Goal: Contribute content: Contribute content

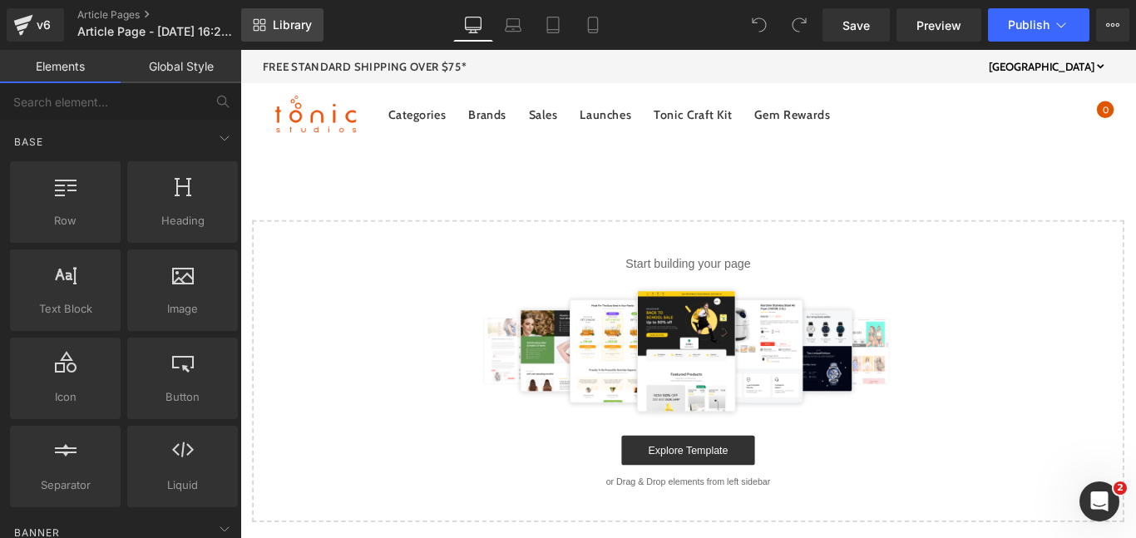
click at [271, 35] on link "Library" at bounding box center [282, 24] width 82 height 33
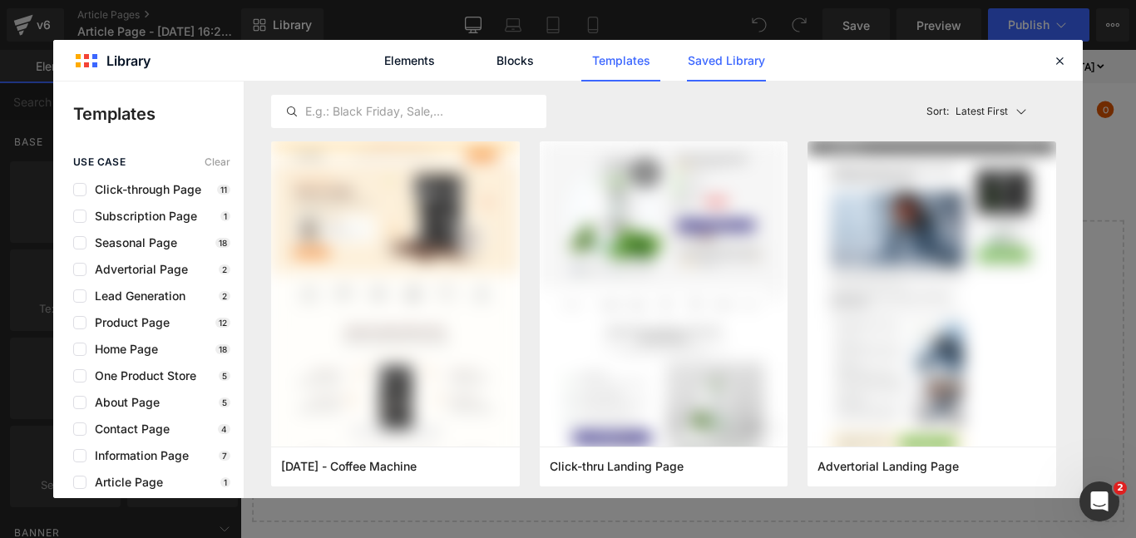
click at [707, 64] on link "Saved Library" at bounding box center [726, 61] width 79 height 42
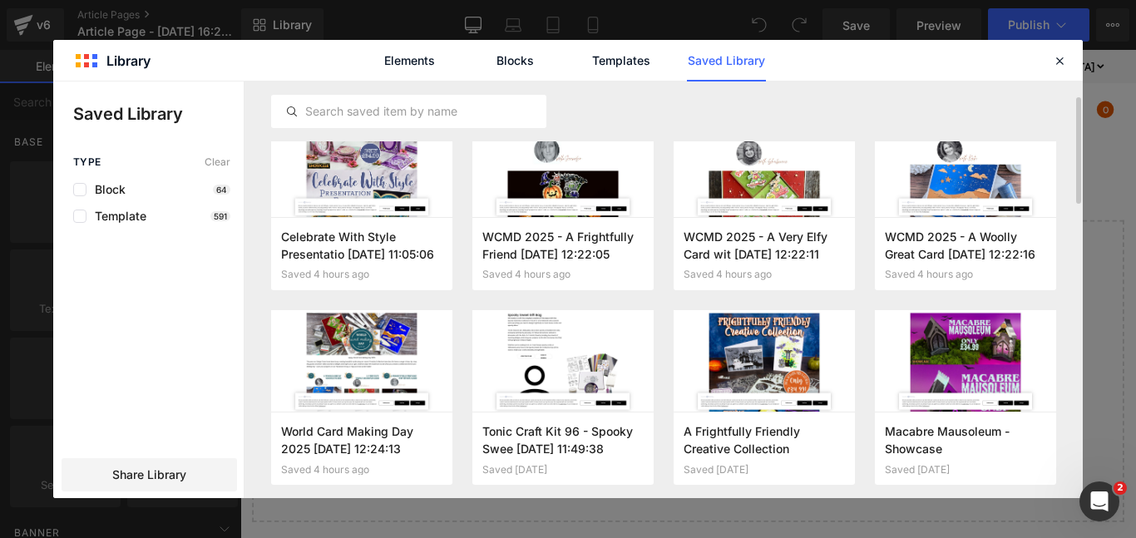
scroll to position [34, 0]
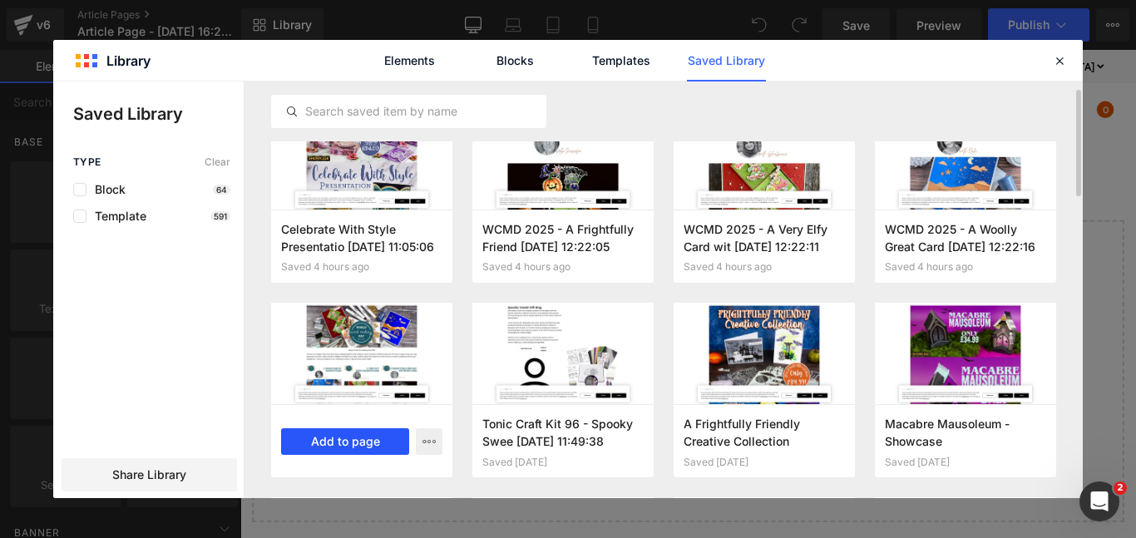
click at [331, 433] on button "Add to page" at bounding box center [345, 441] width 128 height 27
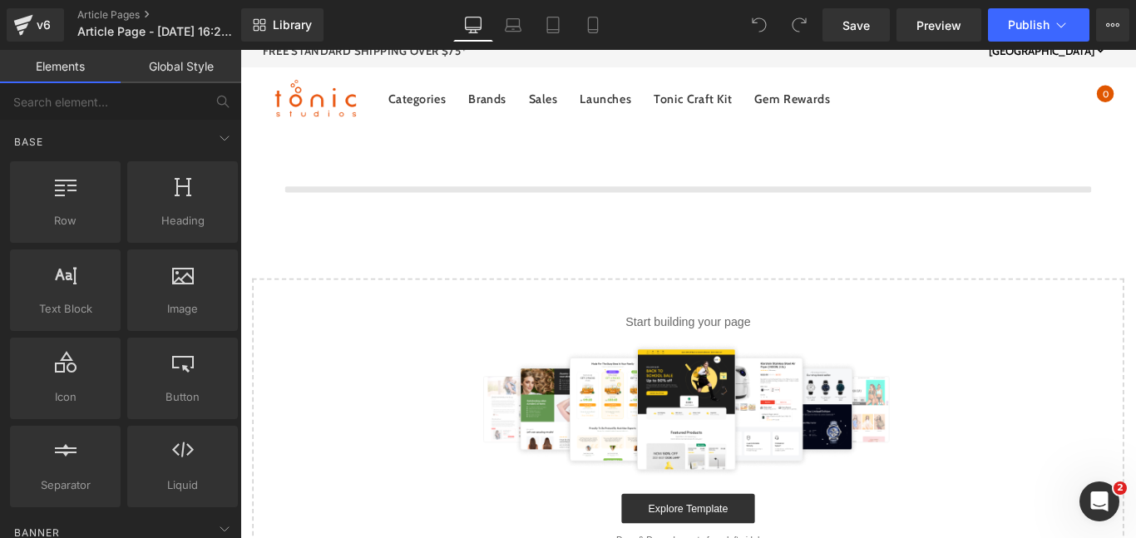
scroll to position [25, 0]
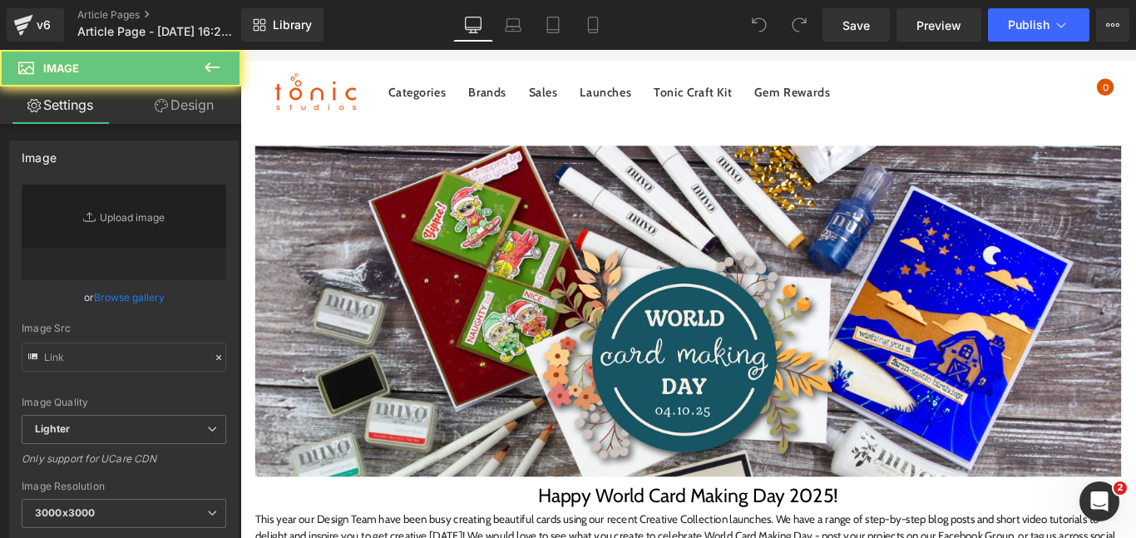
scroll to position [477, 0]
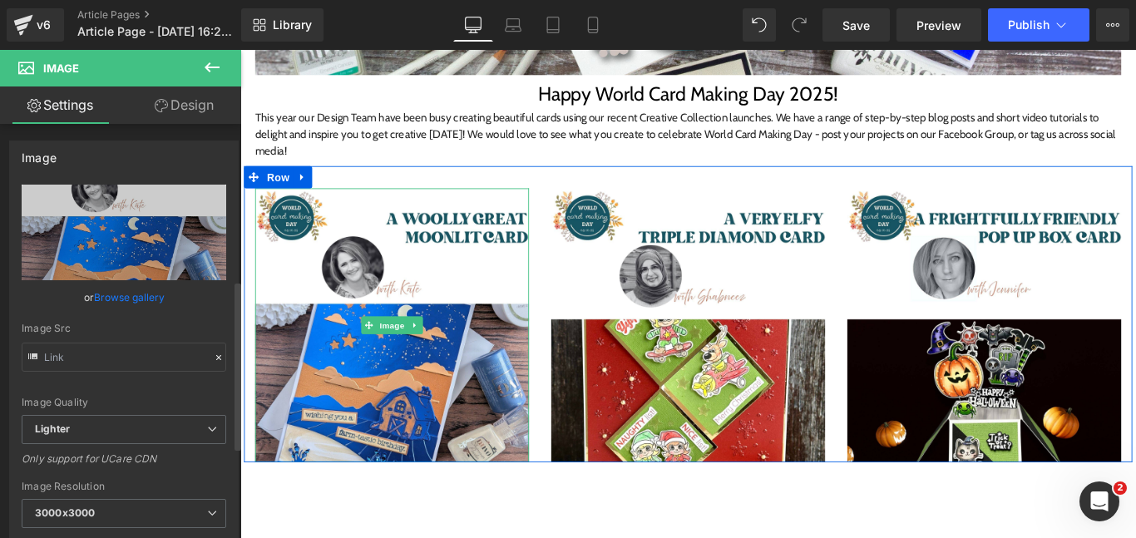
type input "[URL][DOMAIN_NAME]"
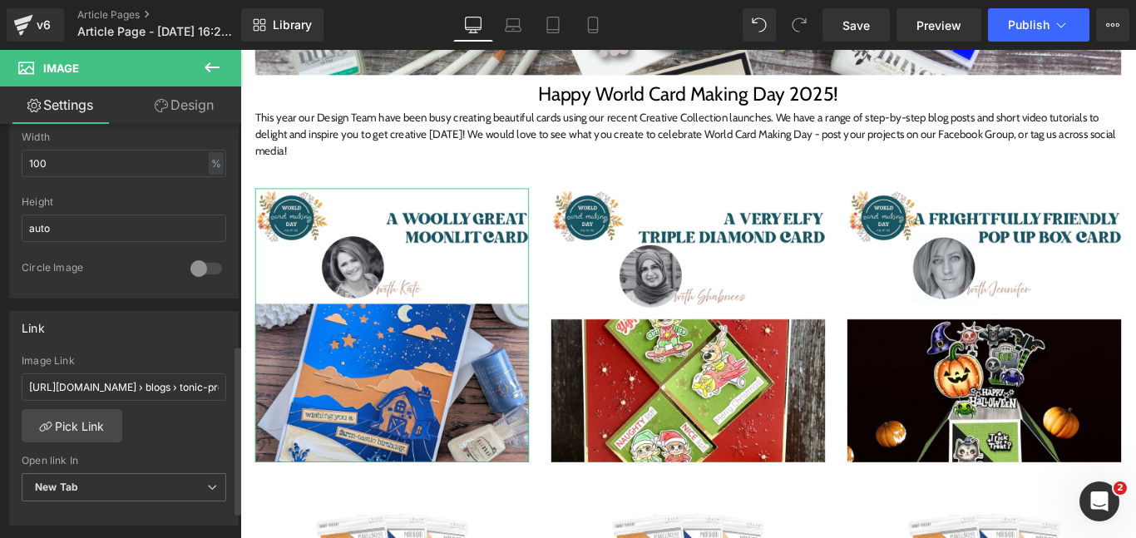
scroll to position [547, 0]
drag, startPoint x: 193, startPoint y: 384, endPoint x: 182, endPoint y: 385, distance: 10.8
click at [182, 385] on input "[URL][DOMAIN_NAME] › blogs › tonic-promotions › wcmd-2025-a-woolly-great-card-w…" at bounding box center [124, 383] width 205 height 27
click at [210, 383] on input "[URL][DOMAIN_NAME] › tonic-promotions › wcmd-2025-a-woolly-great-card-with-[PER…" at bounding box center [124, 383] width 205 height 27
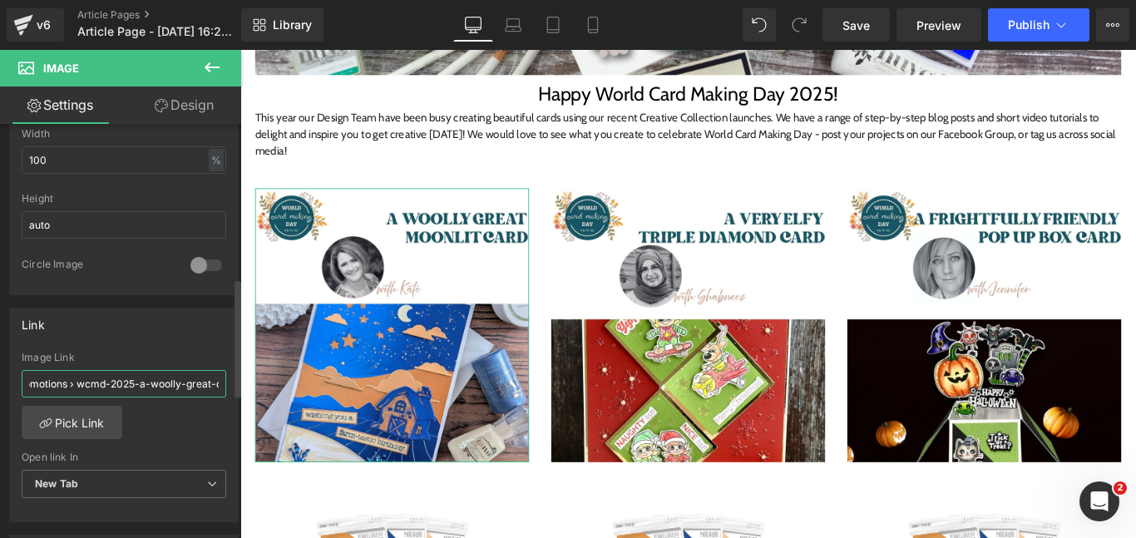
click at [159, 374] on input "[URL][DOMAIN_NAME] › tonic-promotions › wcmd-2025-a-woolly-great-card-with-[PER…" at bounding box center [124, 383] width 205 height 27
type input "[URL][DOMAIN_NAME][PERSON_NAME]"
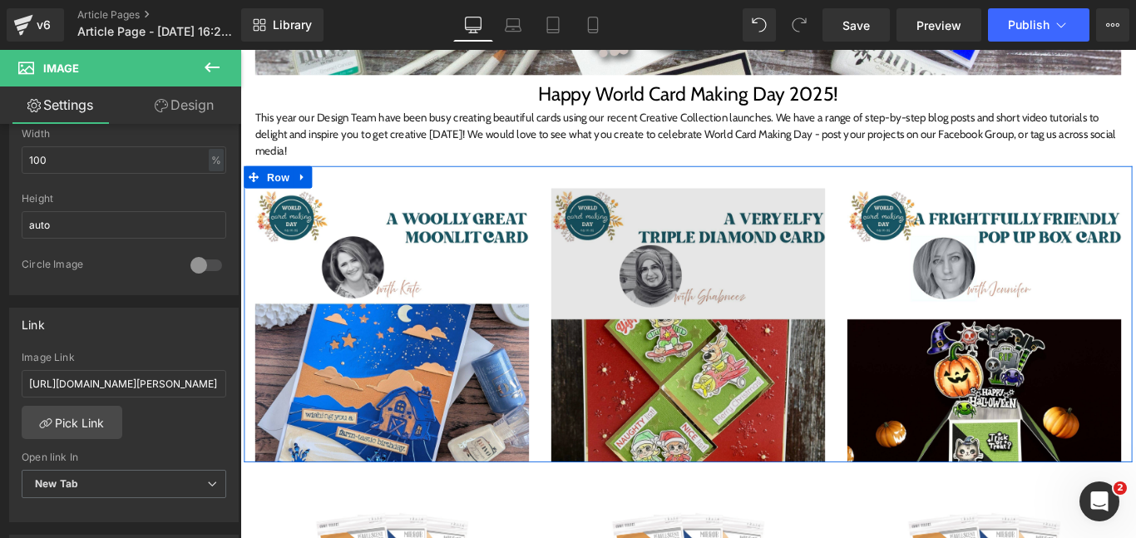
click at [611, 349] on img at bounding box center [744, 359] width 308 height 308
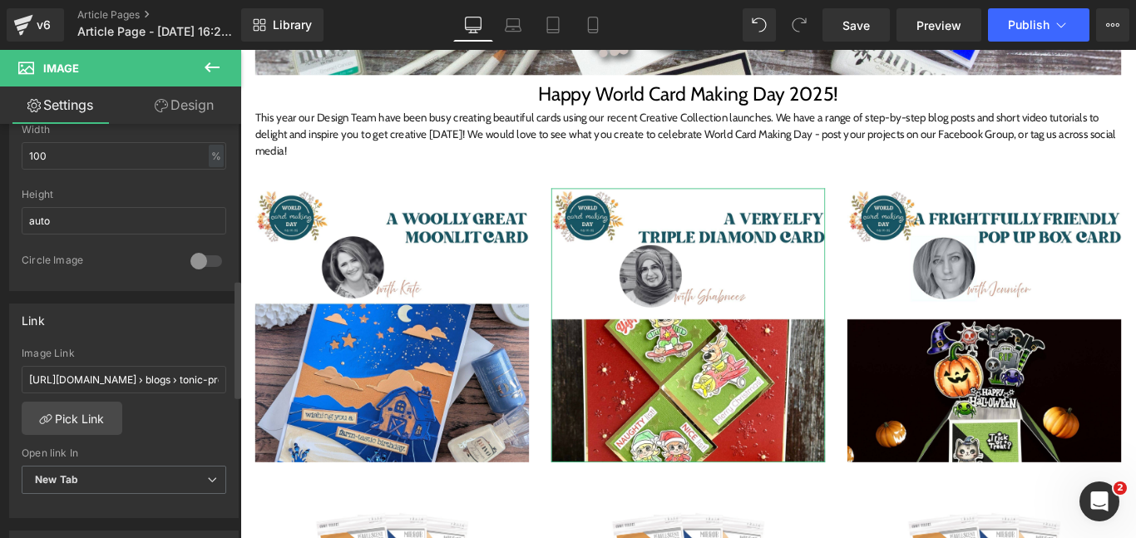
scroll to position [552, 0]
click at [193, 378] on input "[URL][DOMAIN_NAME] › blogs › tonic-promotions › wcmd-2025-a-very-elfy-card-with…" at bounding box center [124, 377] width 205 height 27
type input "[URL][DOMAIN_NAME][PERSON_NAME]"
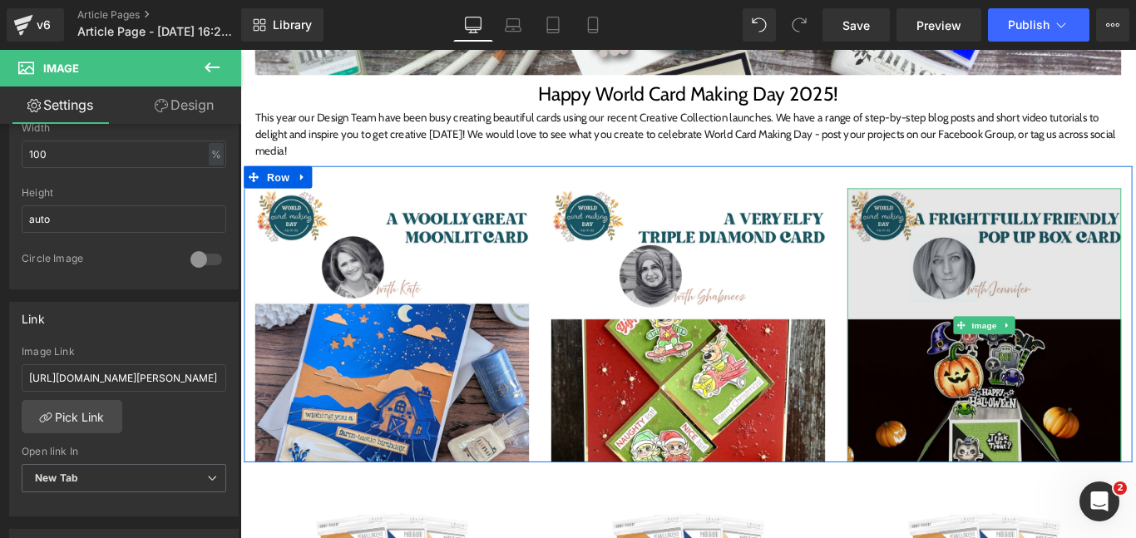
click at [964, 319] on img at bounding box center [1077, 359] width 308 height 308
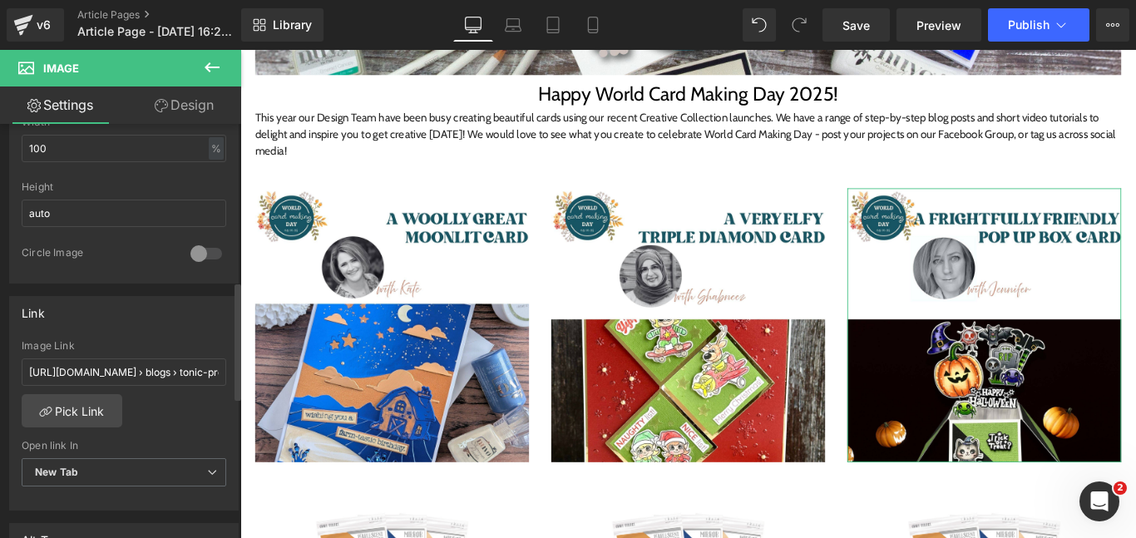
scroll to position [557, 0]
drag, startPoint x: 193, startPoint y: 372, endPoint x: 168, endPoint y: 374, distance: 25.1
click at [168, 374] on input "[URL][DOMAIN_NAME] › blogs › tonic-promotions › wcmd-2025-a-frightfully-friendl…" at bounding box center [124, 373] width 205 height 27
click at [210, 373] on input "[URL][DOMAIN_NAME] › tonic-promotions › wcmd-2025-a-frightfully-friendly-card-w…" at bounding box center [124, 373] width 205 height 27
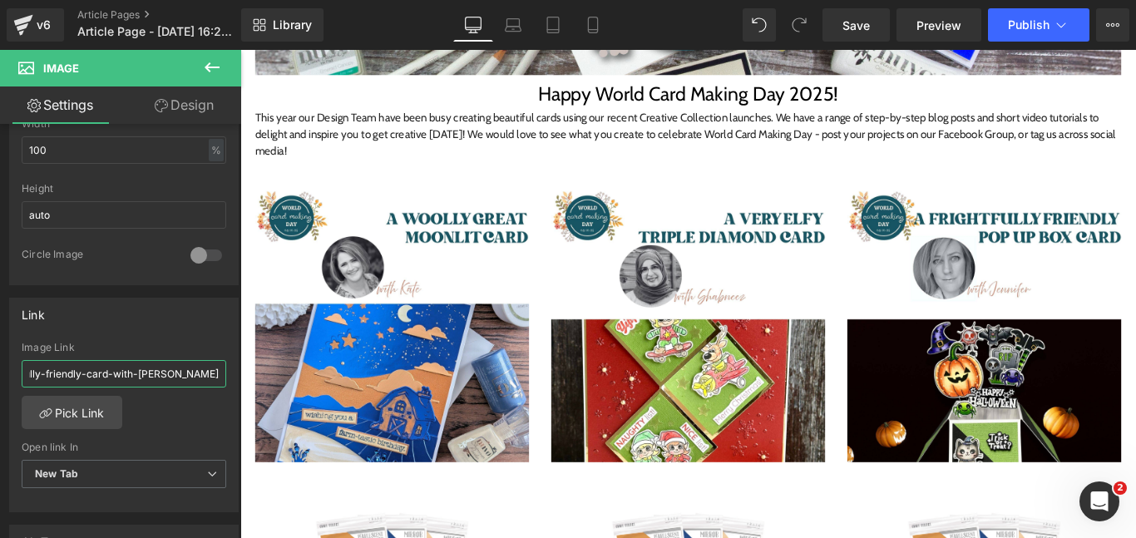
drag, startPoint x: 443, startPoint y: 421, endPoint x: 480, endPoint y: 423, distance: 37.5
click at [77, 369] on input "[URL][DOMAIN_NAME] › wcmd-2025-a-frightfully-friendly-card-with-[PERSON_NAME]" at bounding box center [124, 373] width 205 height 27
type input "[URL][DOMAIN_NAME][PERSON_NAME]"
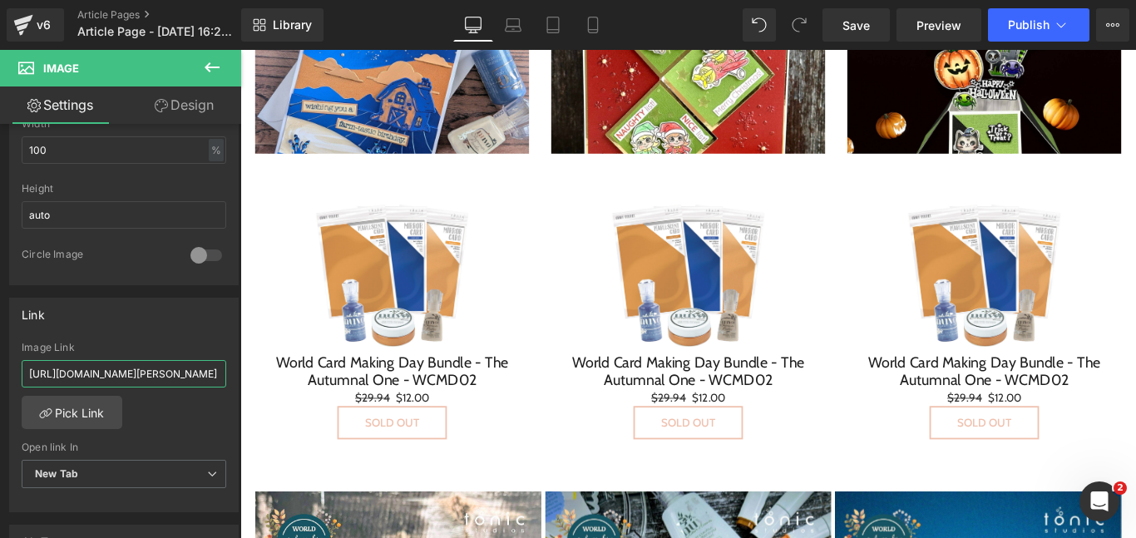
scroll to position [819, 0]
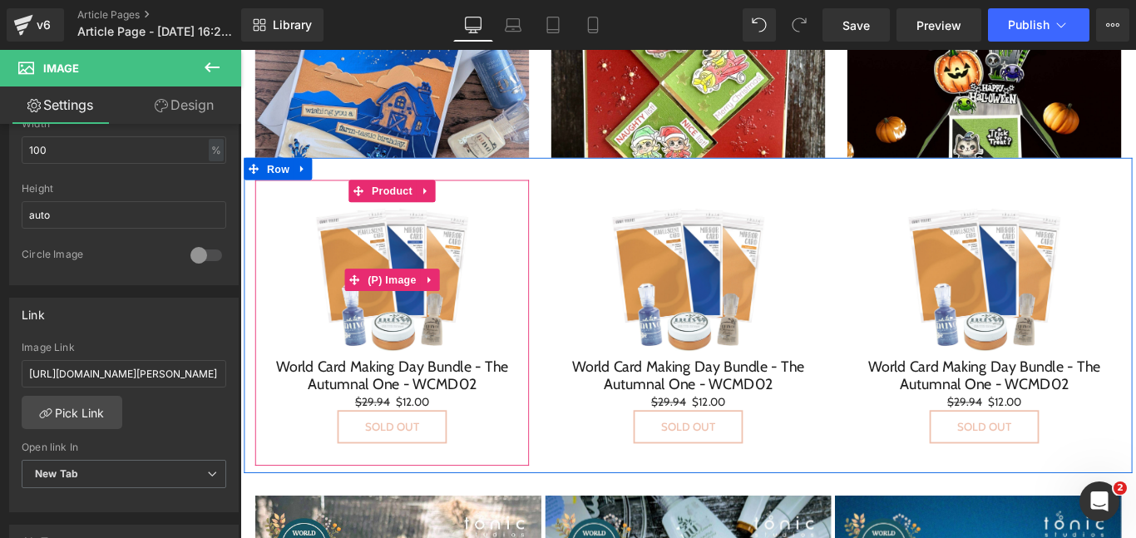
click at [420, 221] on img at bounding box center [411, 308] width 175 height 175
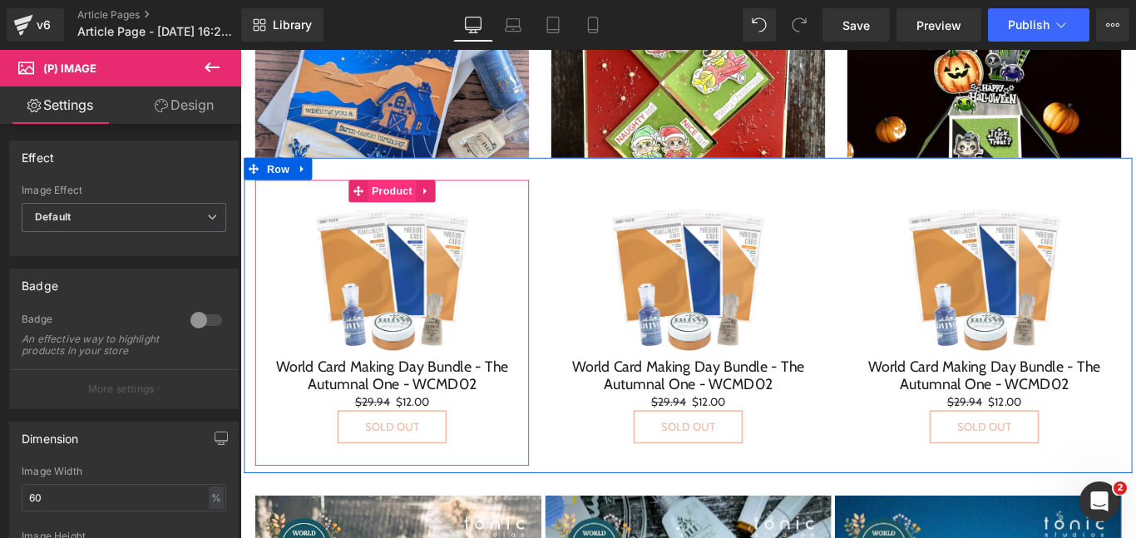
click at [417, 214] on span "Product" at bounding box center [411, 208] width 54 height 25
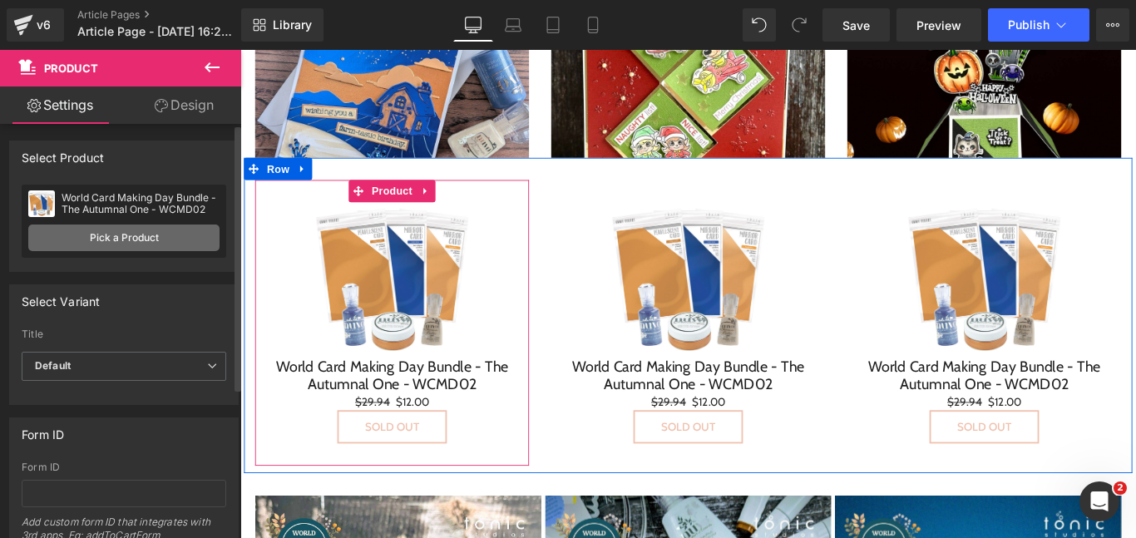
click at [161, 244] on link "Pick a Product" at bounding box center [123, 238] width 191 height 27
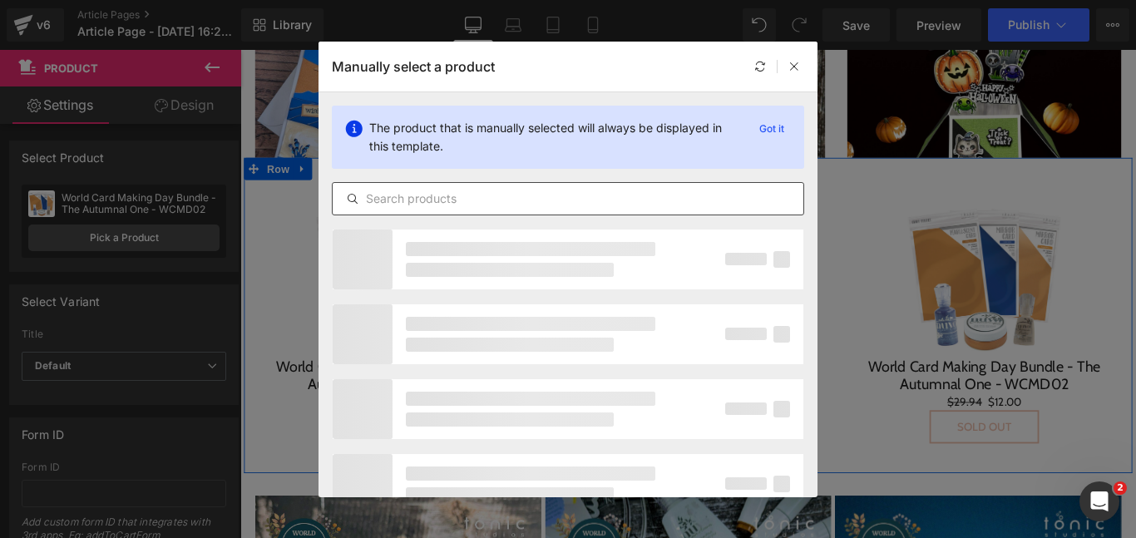
click at [478, 199] on input "text" at bounding box center [568, 199] width 471 height 20
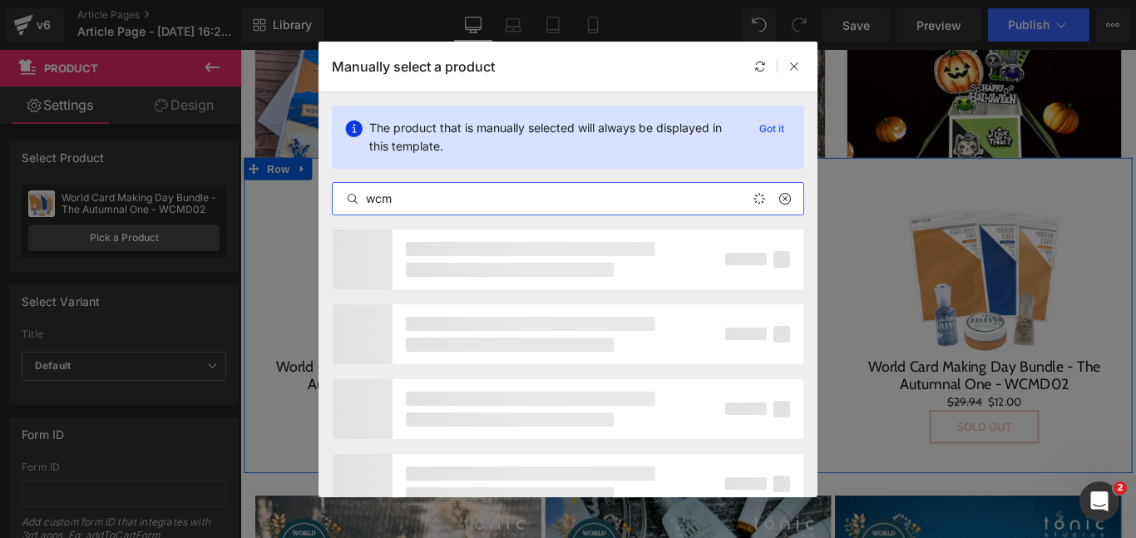
type input "wcmd"
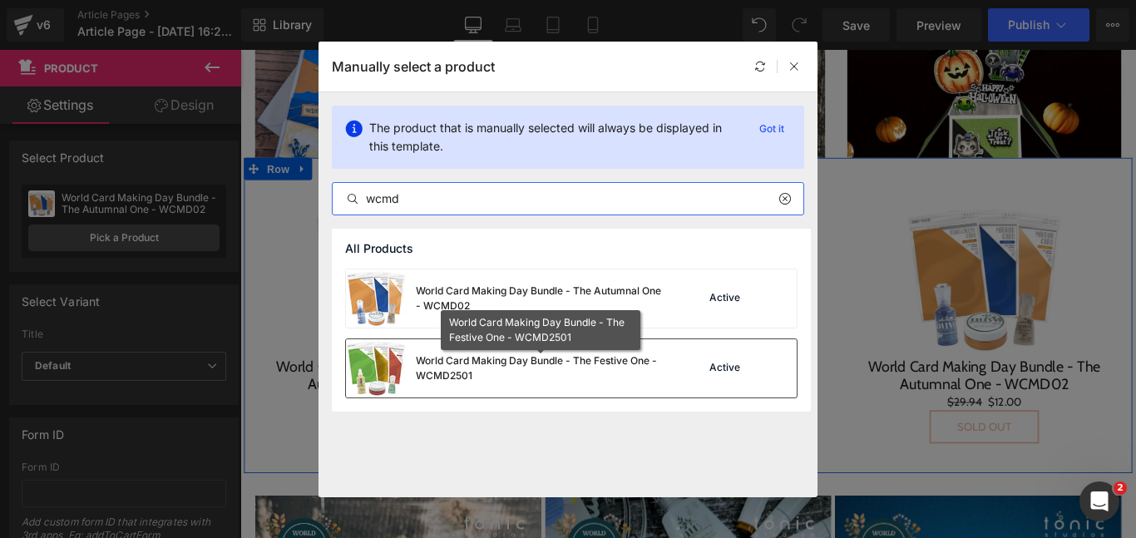
click at [641, 371] on div "World Card Making Day Bundle - The Festive One - WCMD2501" at bounding box center [541, 369] width 250 height 30
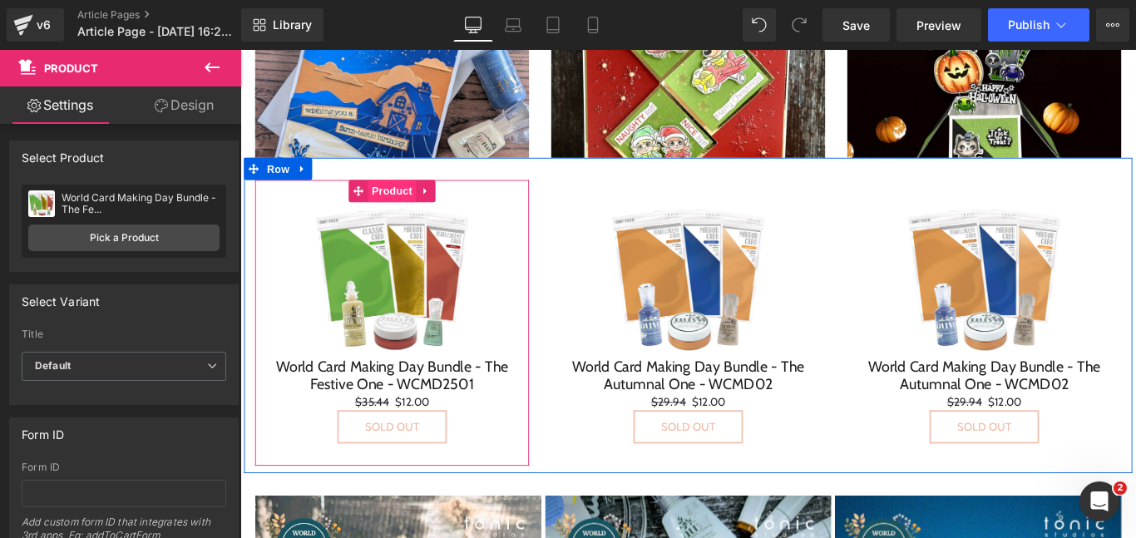
click at [412, 215] on span "Product" at bounding box center [411, 208] width 54 height 25
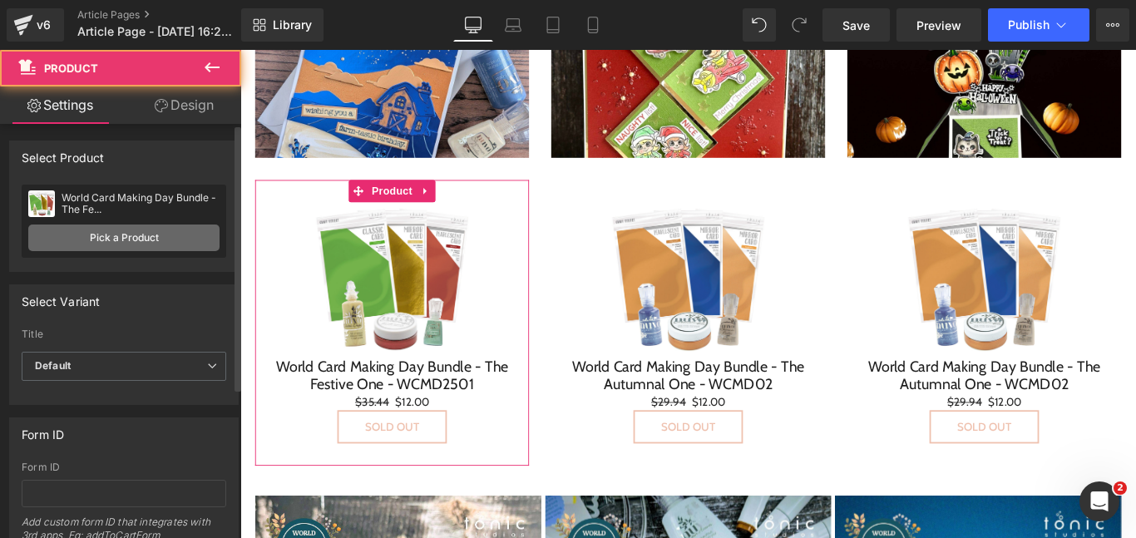
click at [172, 233] on link "Pick a Product" at bounding box center [123, 238] width 191 height 27
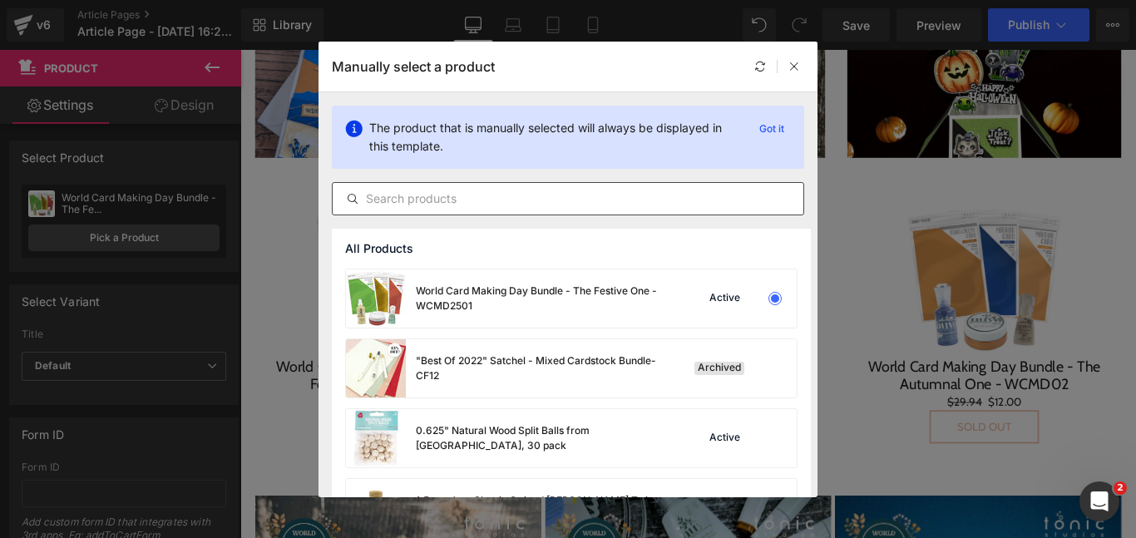
click at [527, 202] on input "text" at bounding box center [568, 199] width 471 height 20
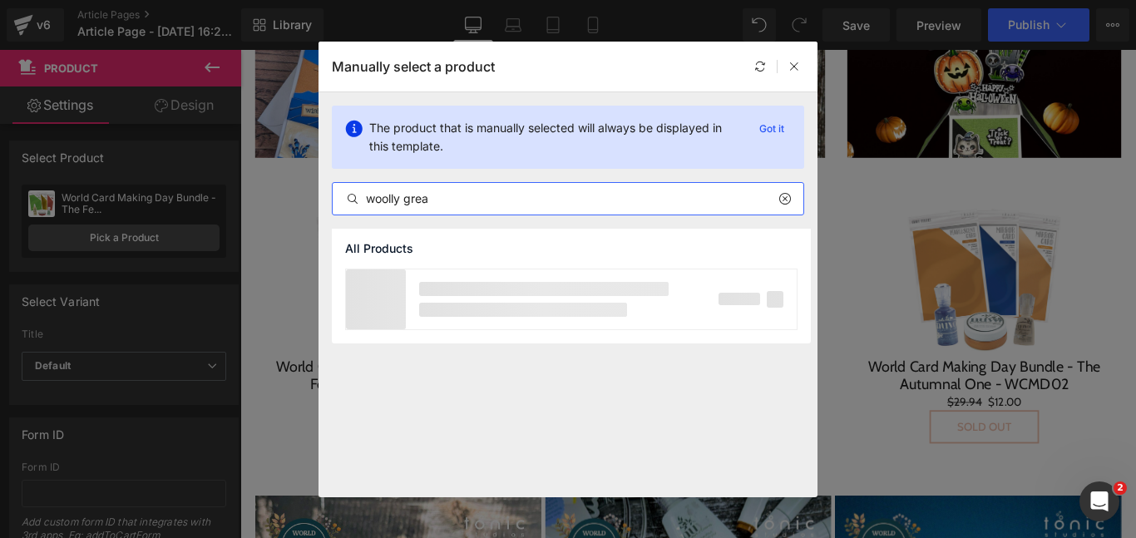
type input "woolly great"
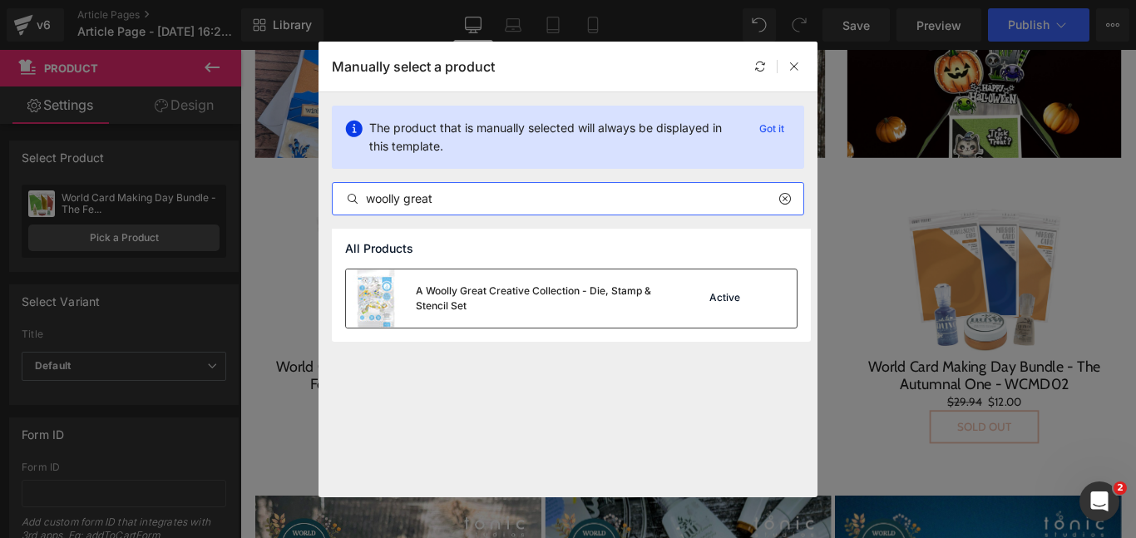
click at [518, 315] on div "A Woolly Great Creative Collection - Die, Stamp & Stencil Set" at bounding box center [505, 299] width 319 height 58
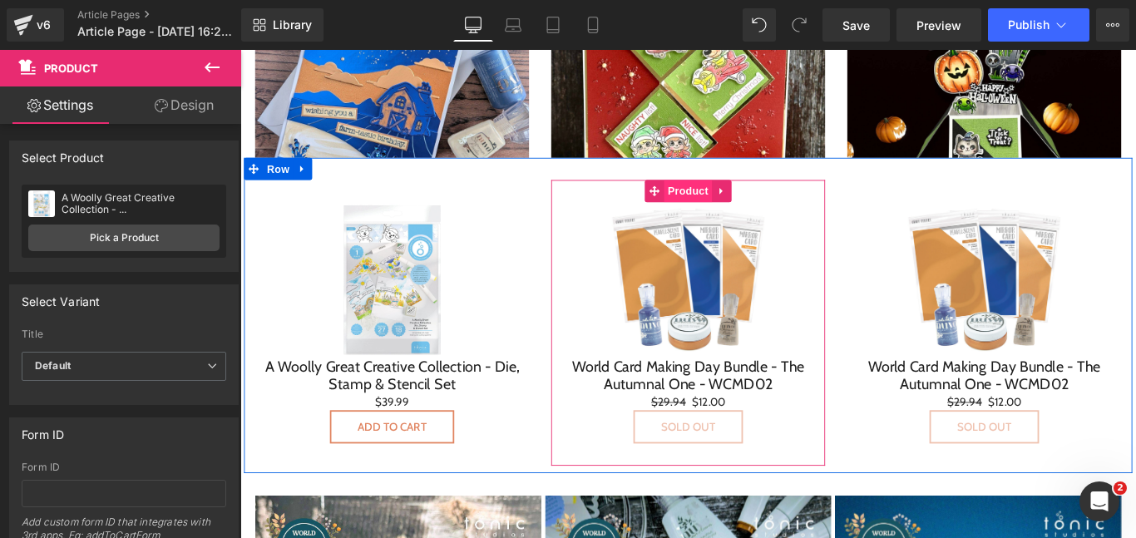
click at [739, 210] on span "Product" at bounding box center [743, 208] width 54 height 25
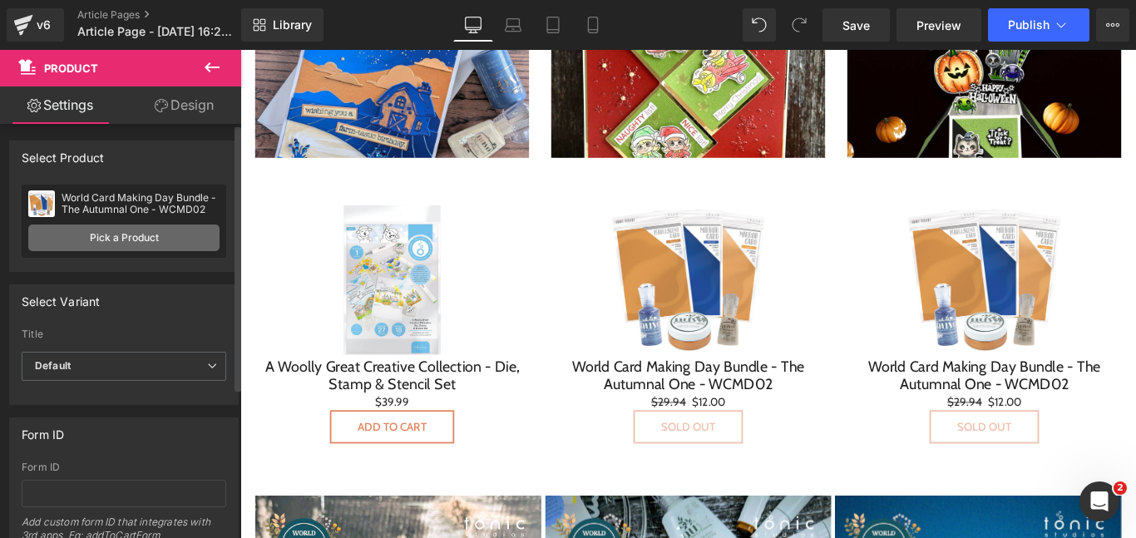
click at [166, 236] on link "Pick a Product" at bounding box center [123, 238] width 191 height 27
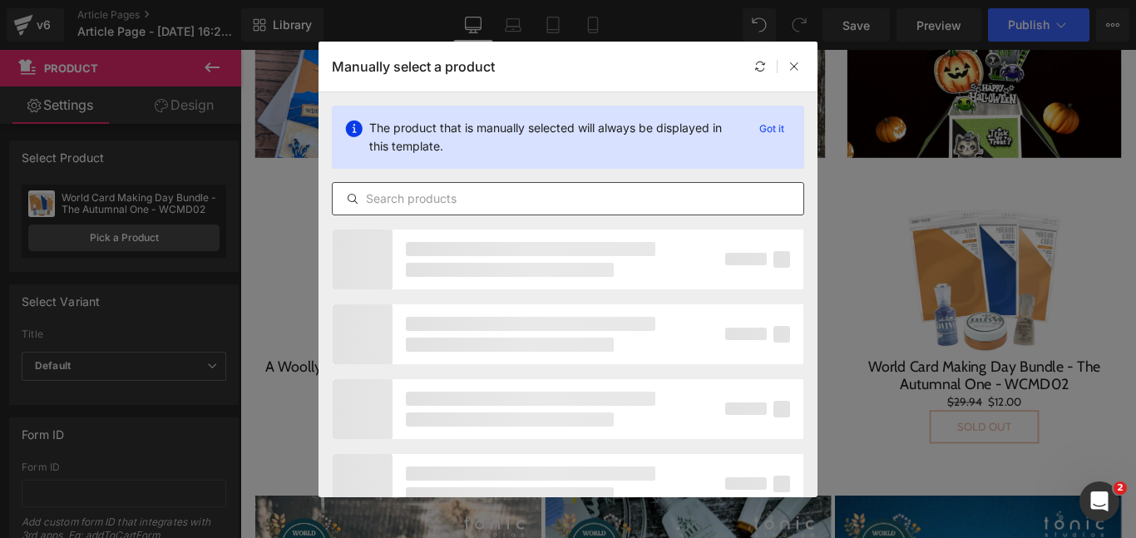
click at [480, 187] on div at bounding box center [568, 198] width 473 height 33
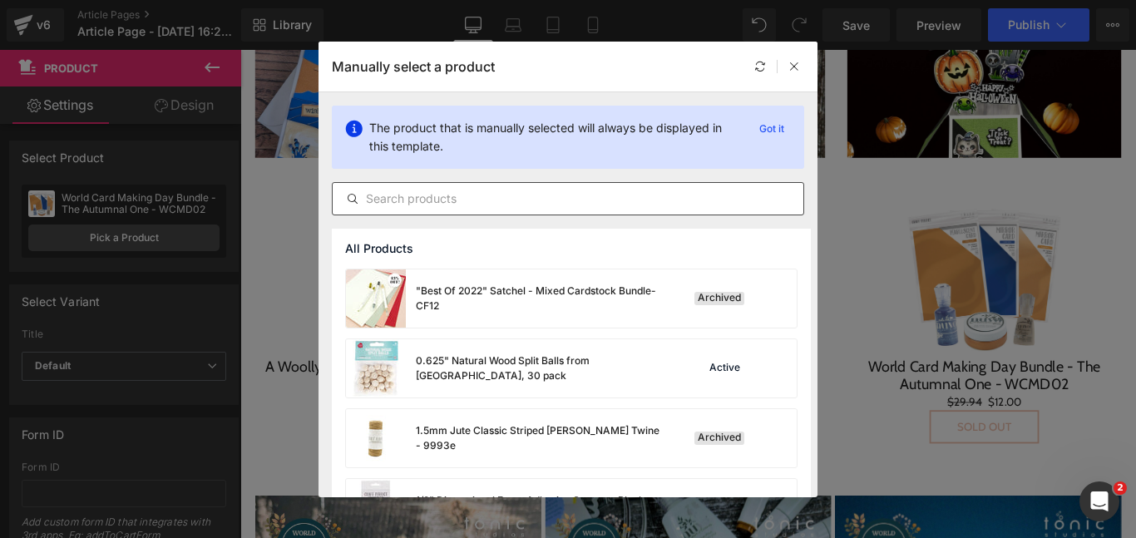
click at [478, 193] on input "text" at bounding box center [568, 199] width 471 height 20
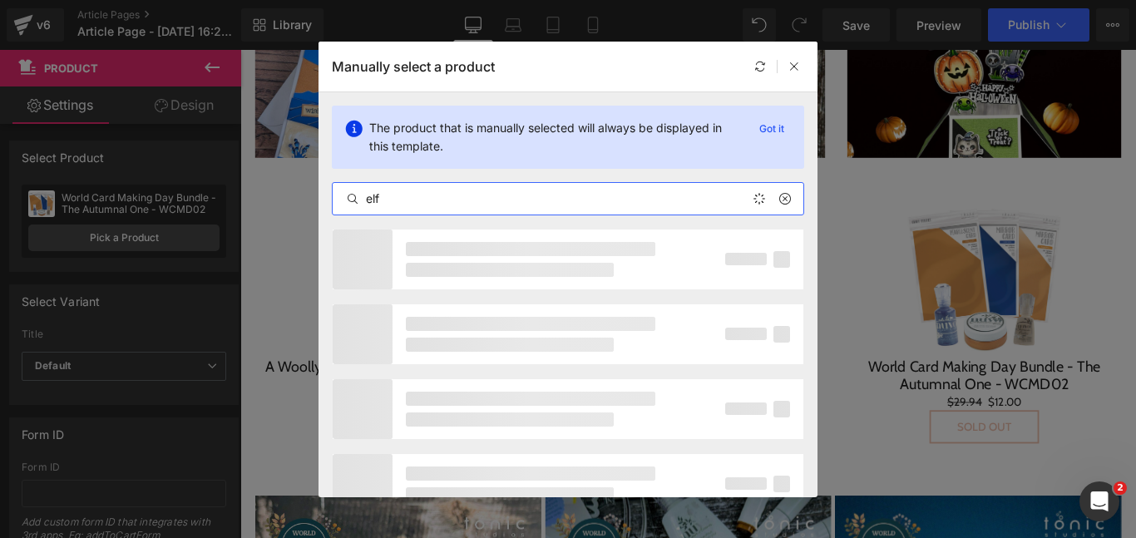
type input "elfy"
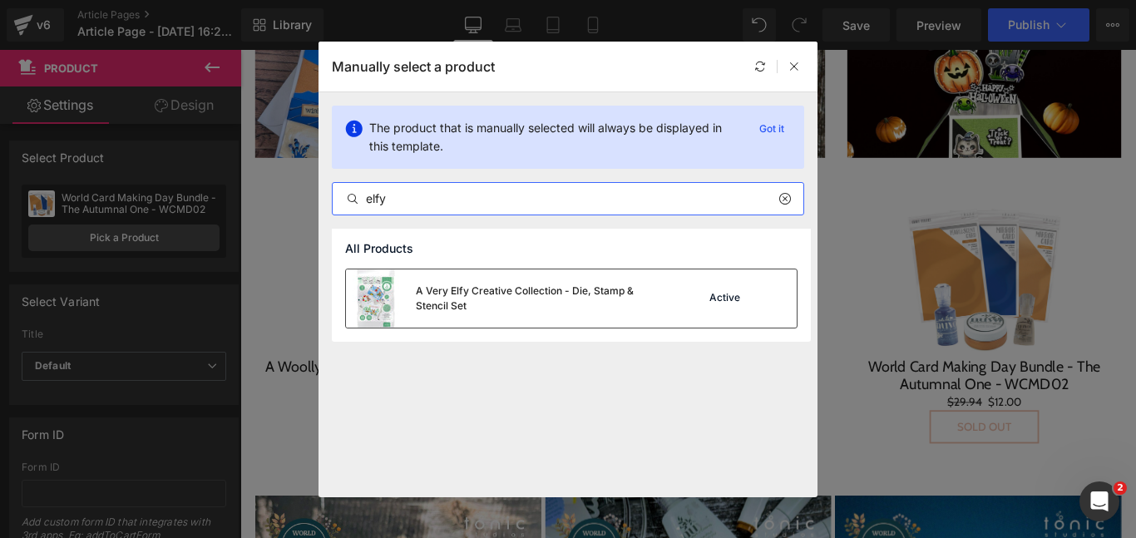
click at [496, 308] on div "A Very Elfy Creative Collection - Die, Stamp & Stencil Set" at bounding box center [541, 299] width 250 height 30
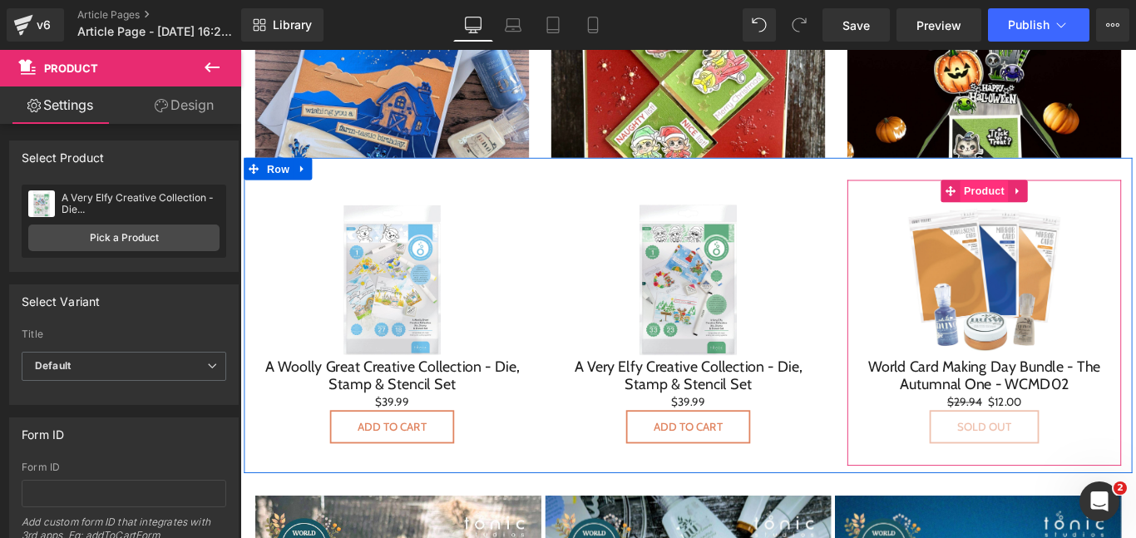
click at [1077, 215] on span "Product" at bounding box center [1076, 208] width 54 height 25
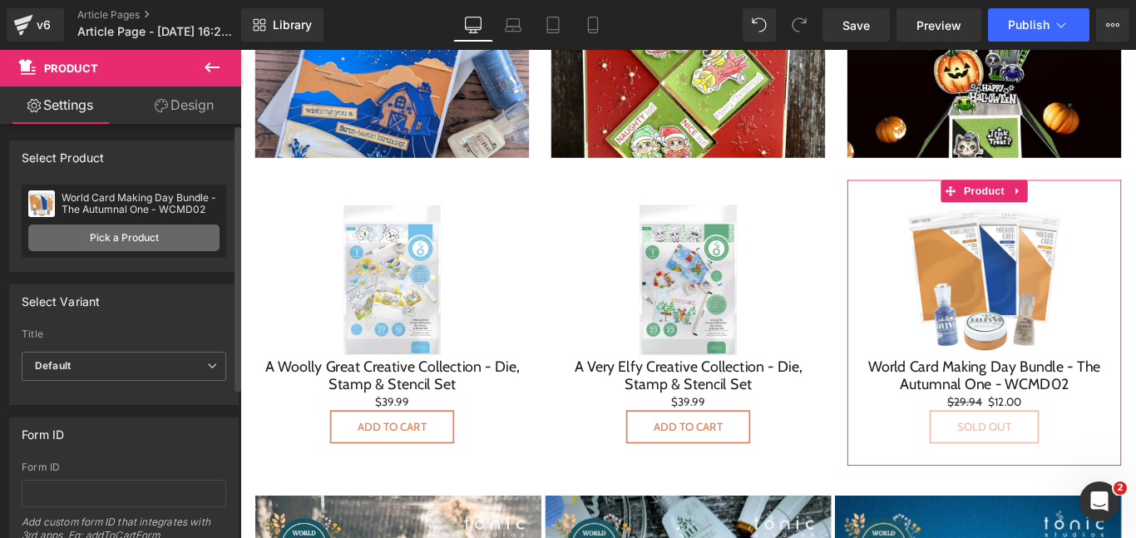
click at [132, 237] on link "Pick a Product" at bounding box center [123, 238] width 191 height 27
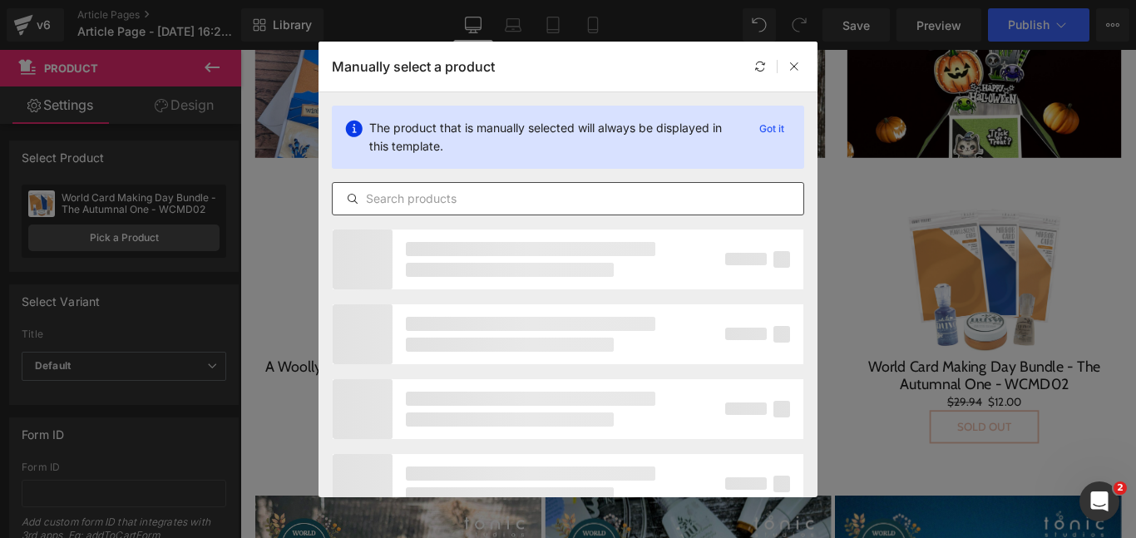
click at [436, 201] on input "text" at bounding box center [568, 199] width 471 height 20
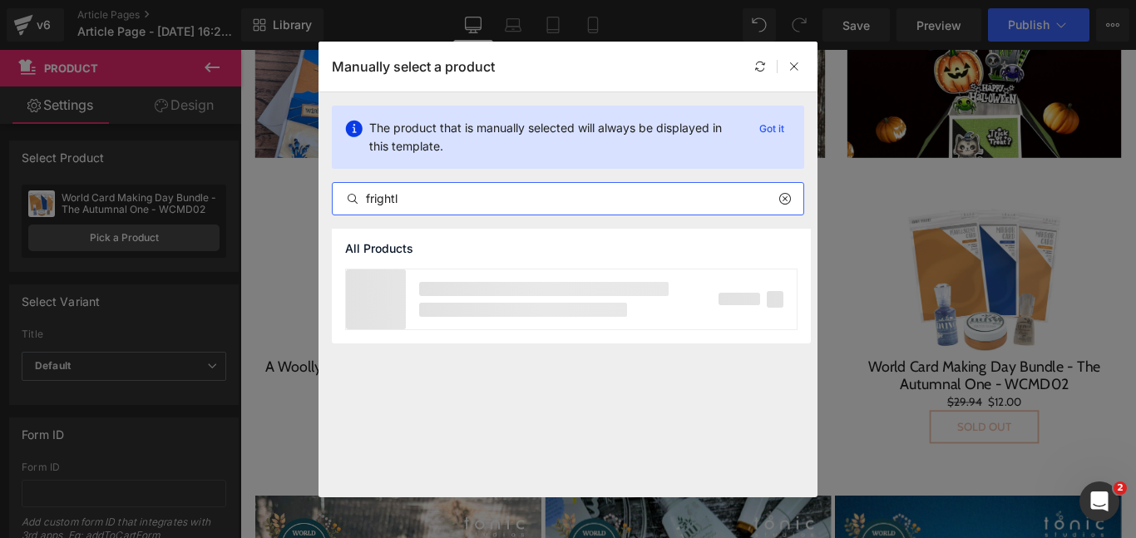
type input "fright"
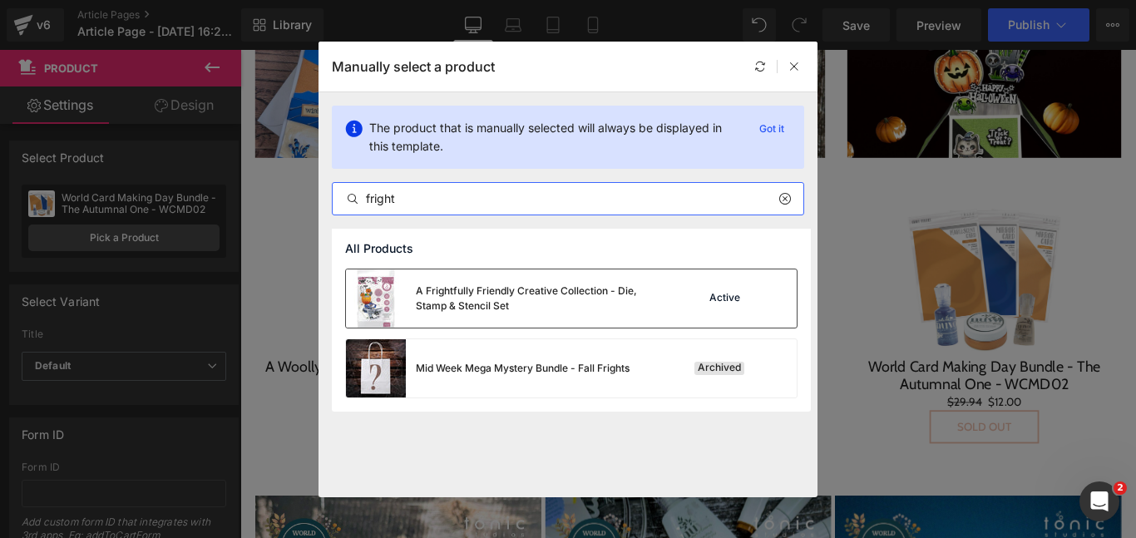
click at [487, 288] on div "A Frightfully Friendly Creative Collection - Die, Stamp & Stencil Set" at bounding box center [541, 299] width 250 height 30
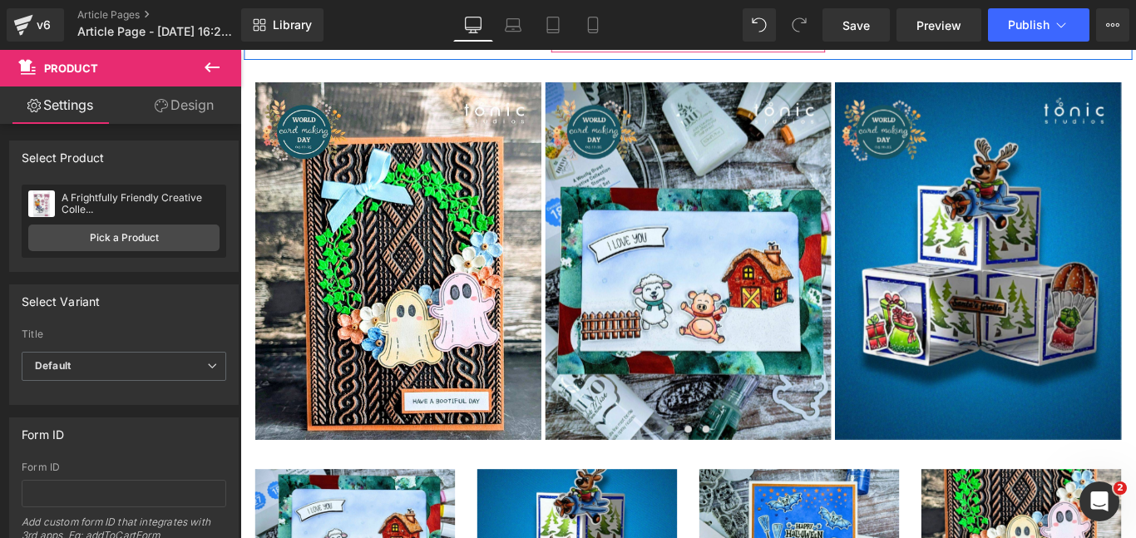
scroll to position [1292, 0]
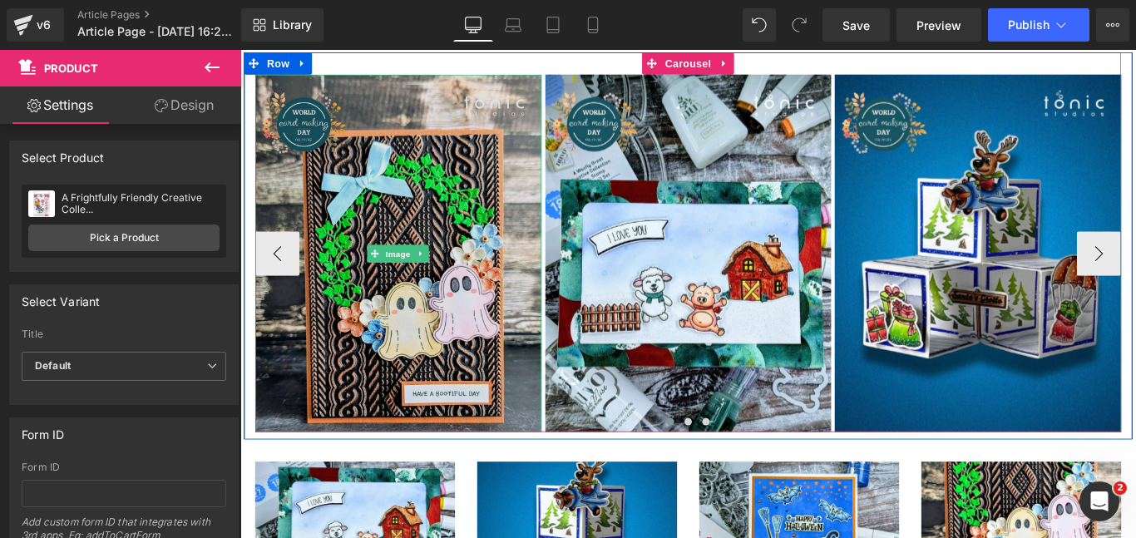
click at [466, 247] on img at bounding box center [418, 278] width 322 height 402
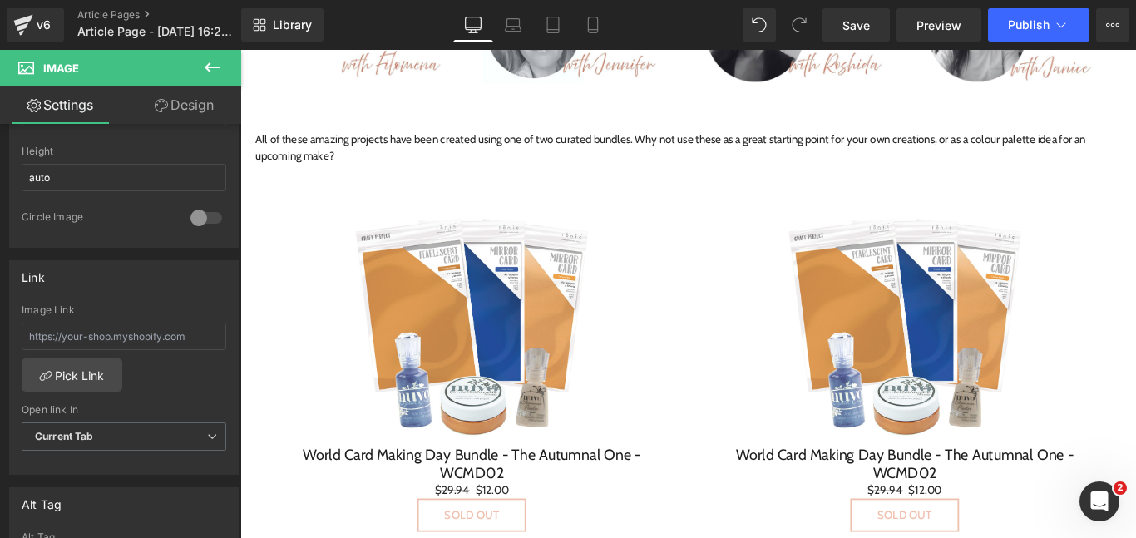
scroll to position [2098, 0]
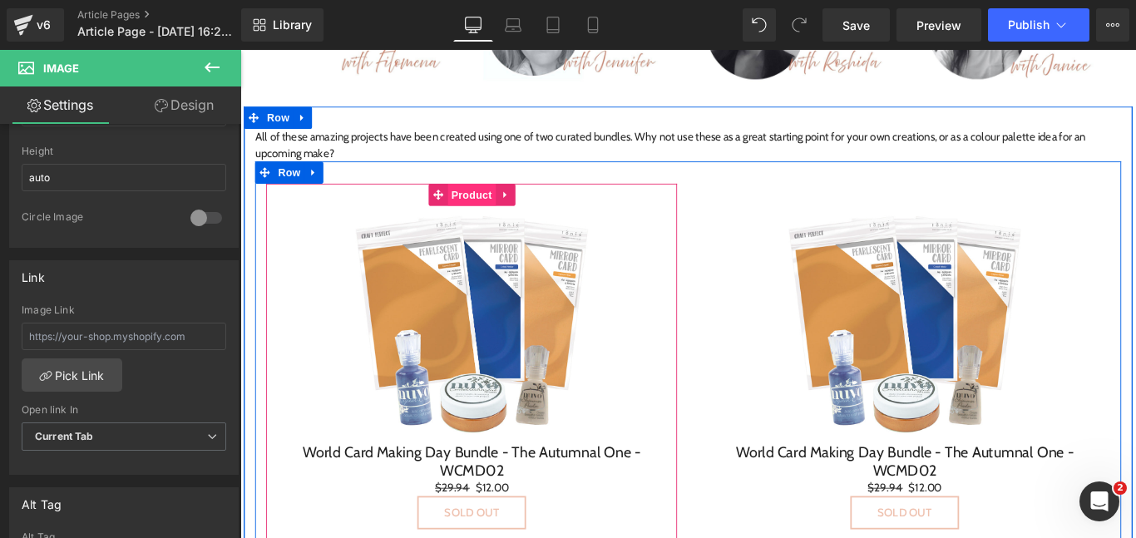
click at [499, 221] on span "Product" at bounding box center [500, 213] width 54 height 25
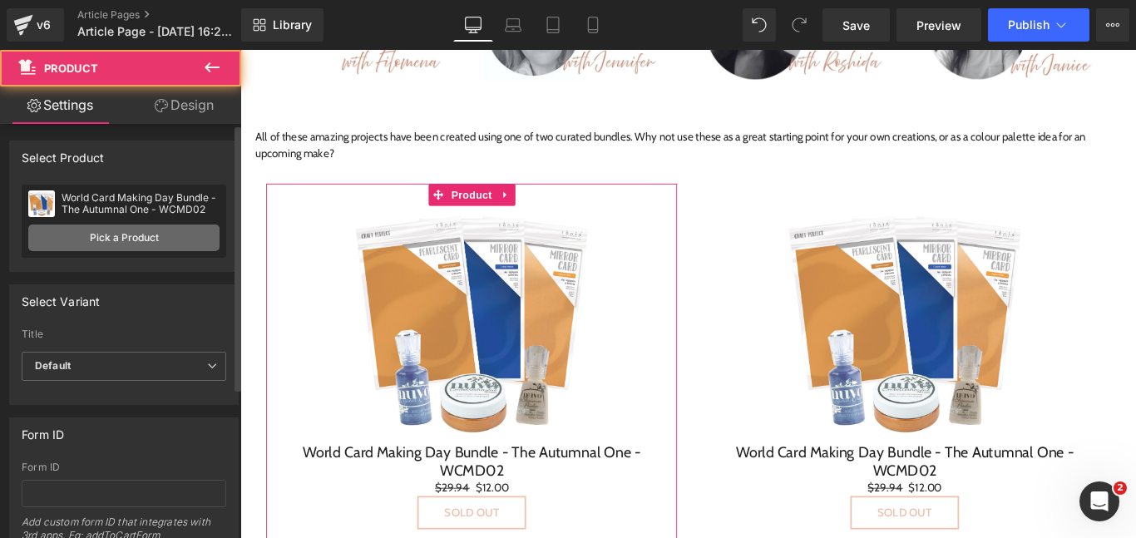
click at [180, 236] on link "Pick a Product" at bounding box center [123, 238] width 191 height 27
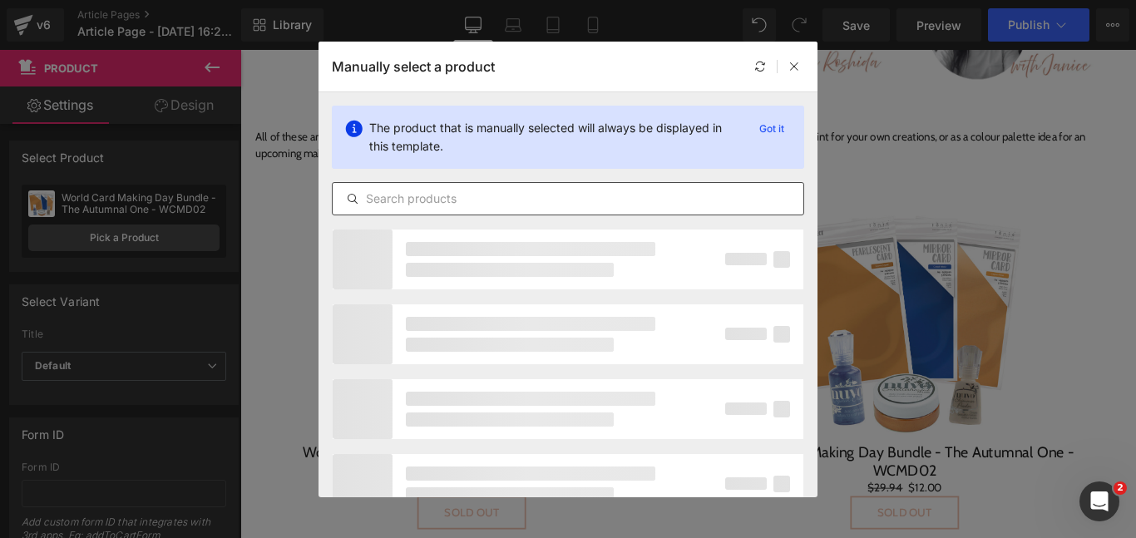
click at [478, 196] on input "text" at bounding box center [568, 199] width 471 height 20
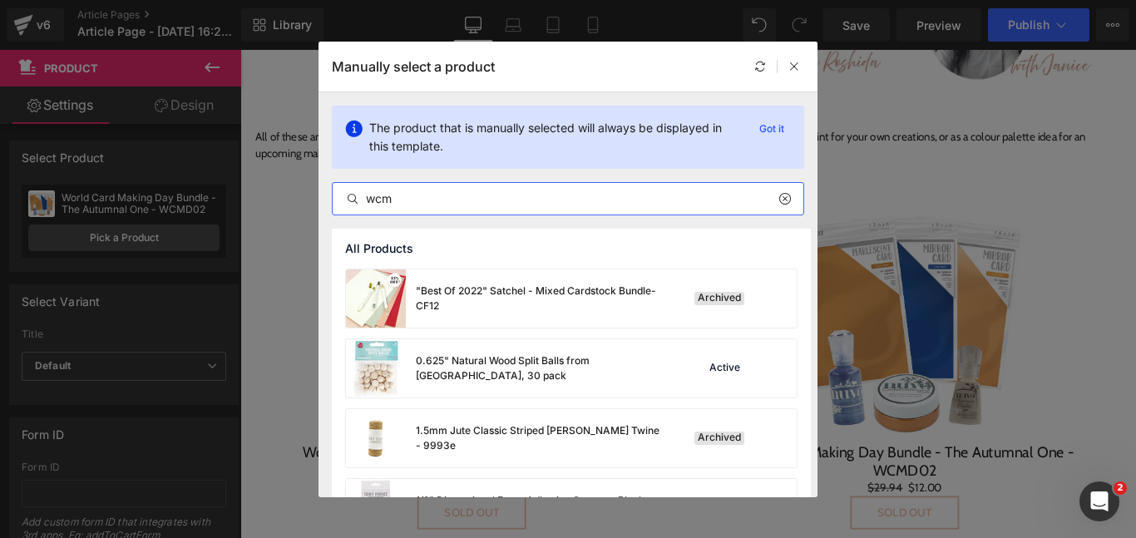
type input "wcmd"
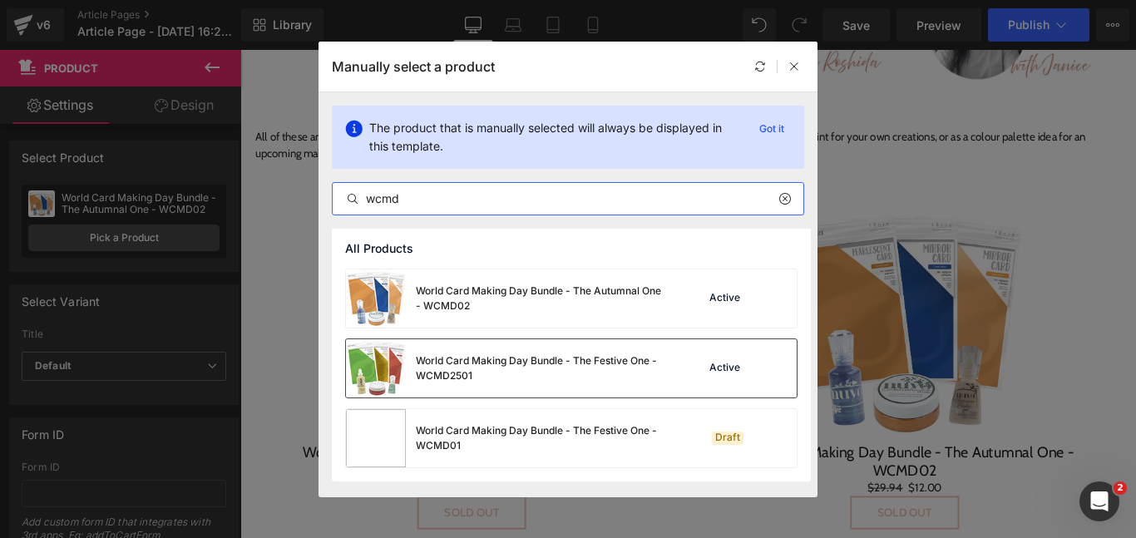
click at [508, 364] on div "World Card Making Day Bundle - The Festive One - WCMD2501" at bounding box center [541, 369] width 250 height 30
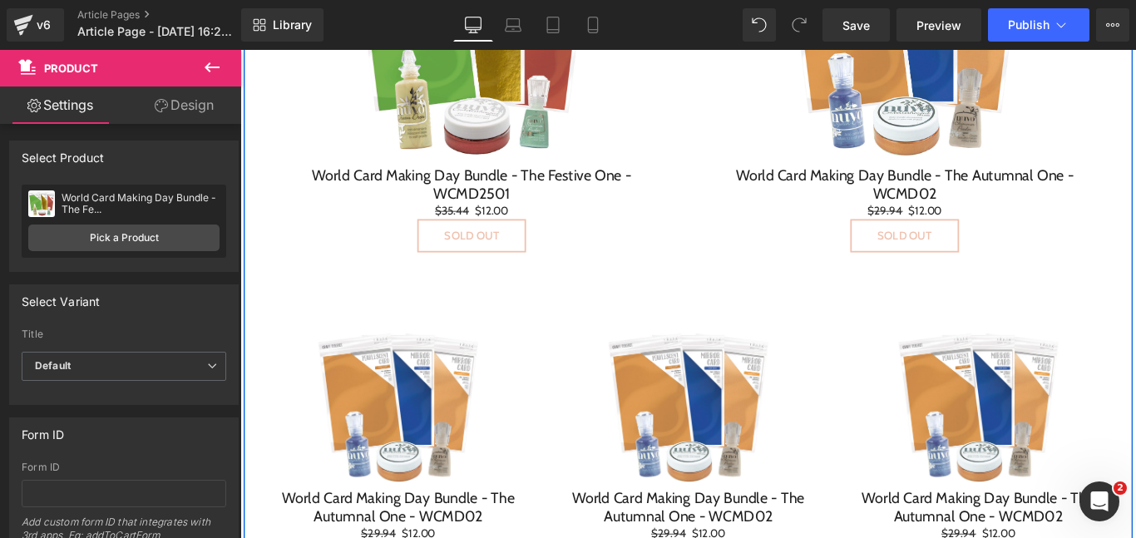
scroll to position [2407, 0]
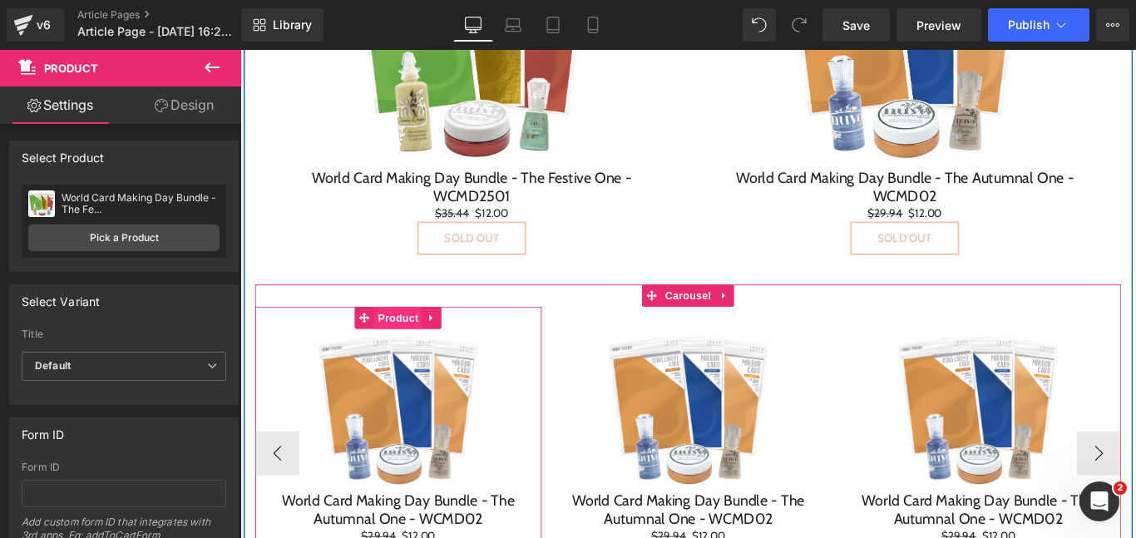
click at [405, 356] on span "Product" at bounding box center [418, 351] width 54 height 25
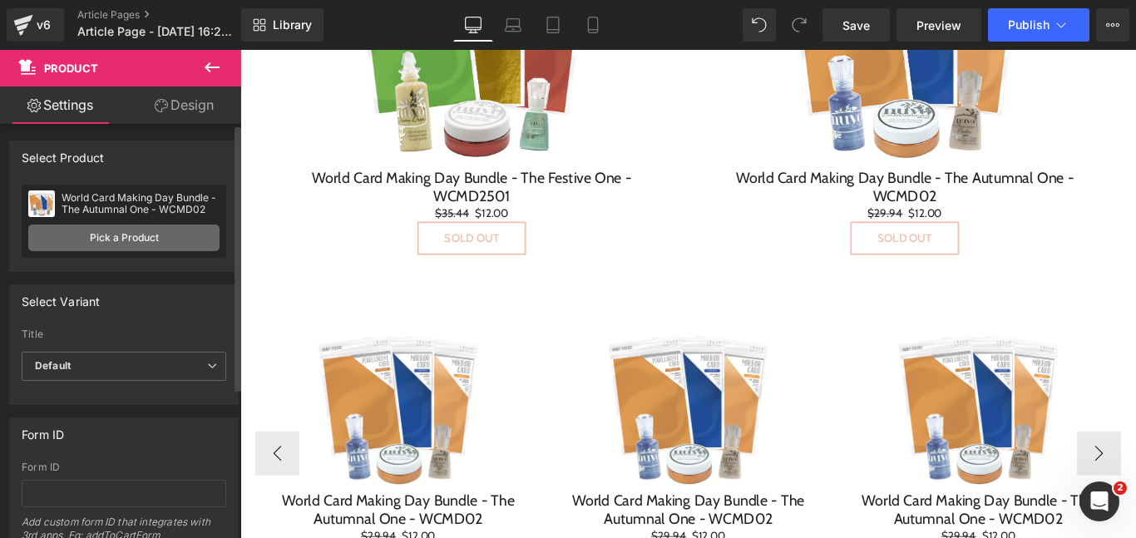
click at [152, 239] on link "Pick a Product" at bounding box center [123, 238] width 191 height 27
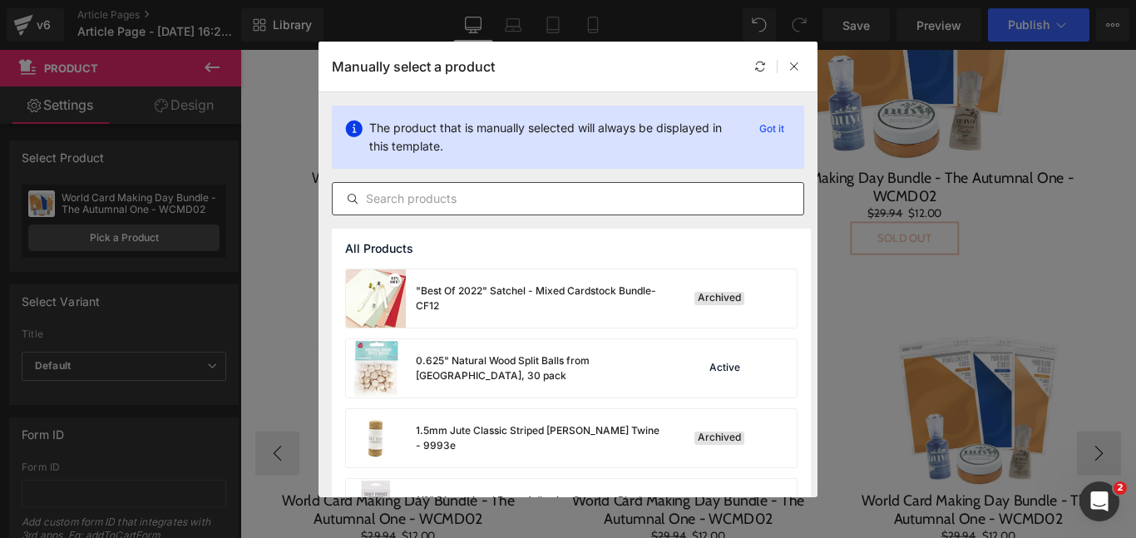
click at [488, 189] on input "text" at bounding box center [568, 199] width 471 height 20
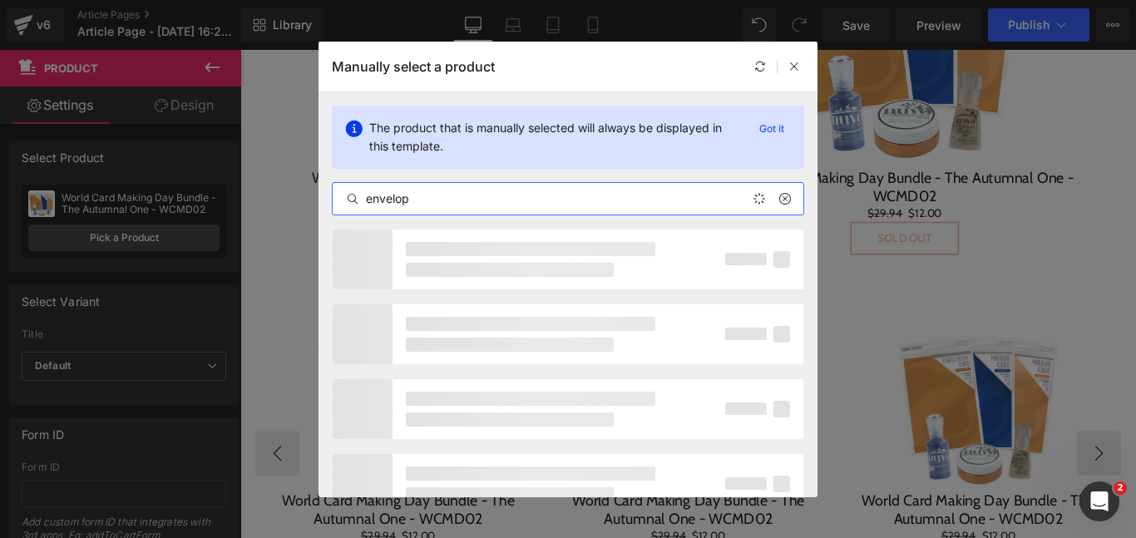
type input "envelope"
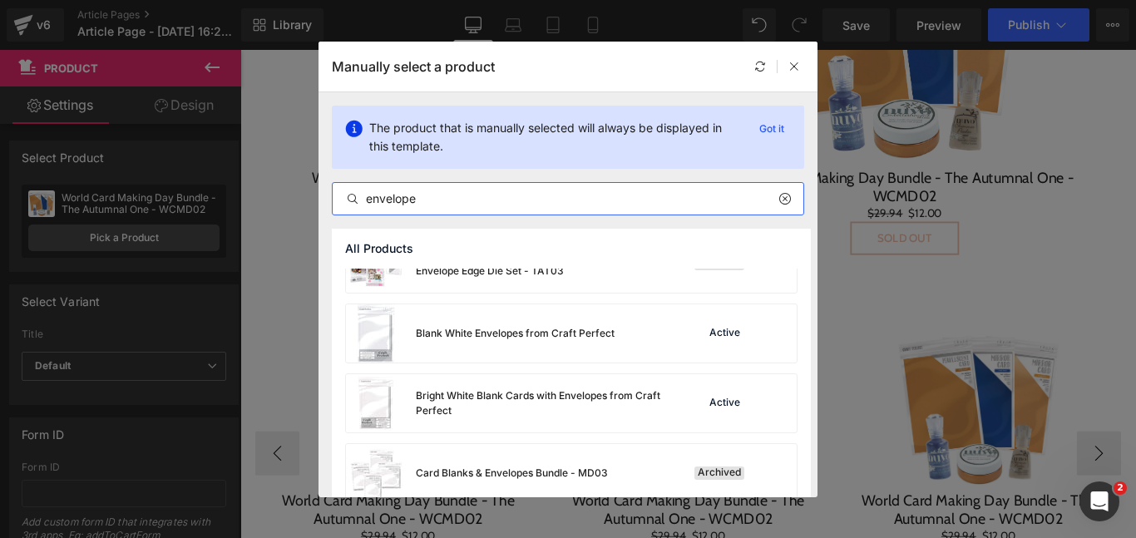
scroll to position [463, 0]
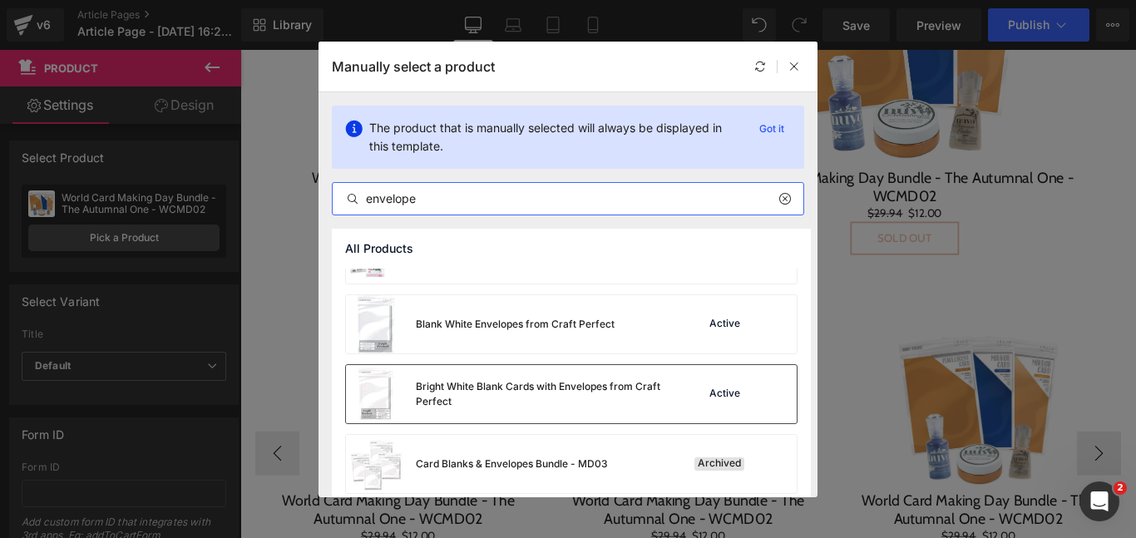
click at [451, 409] on div "Bright White Blank Cards with Envelopes from Craft Perfect" at bounding box center [505, 394] width 319 height 58
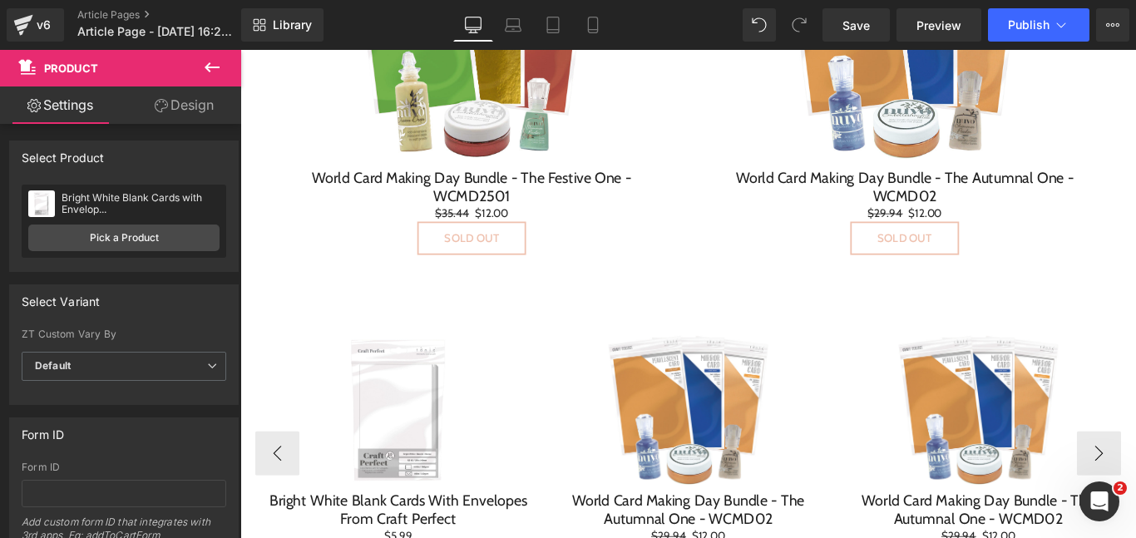
scroll to position [2572, 0]
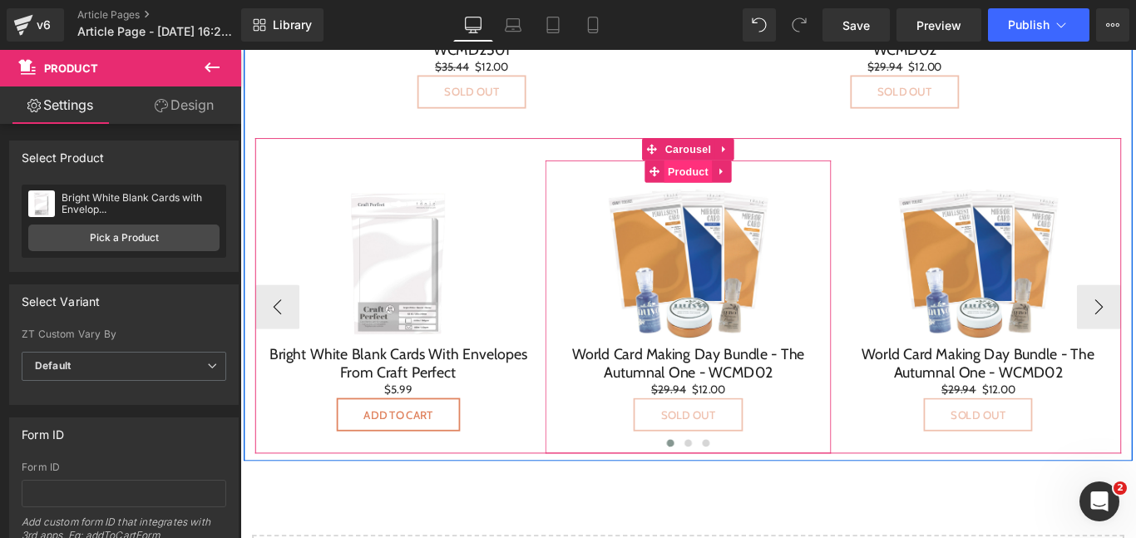
click at [725, 195] on span "Product" at bounding box center [743, 186] width 54 height 25
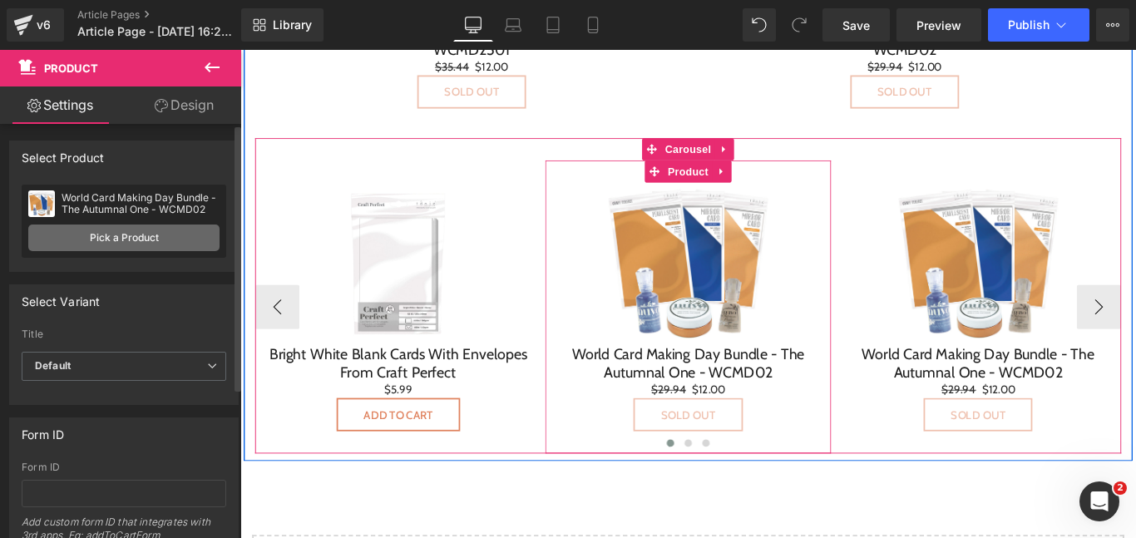
click at [166, 248] on link "Pick a Product" at bounding box center [123, 238] width 191 height 27
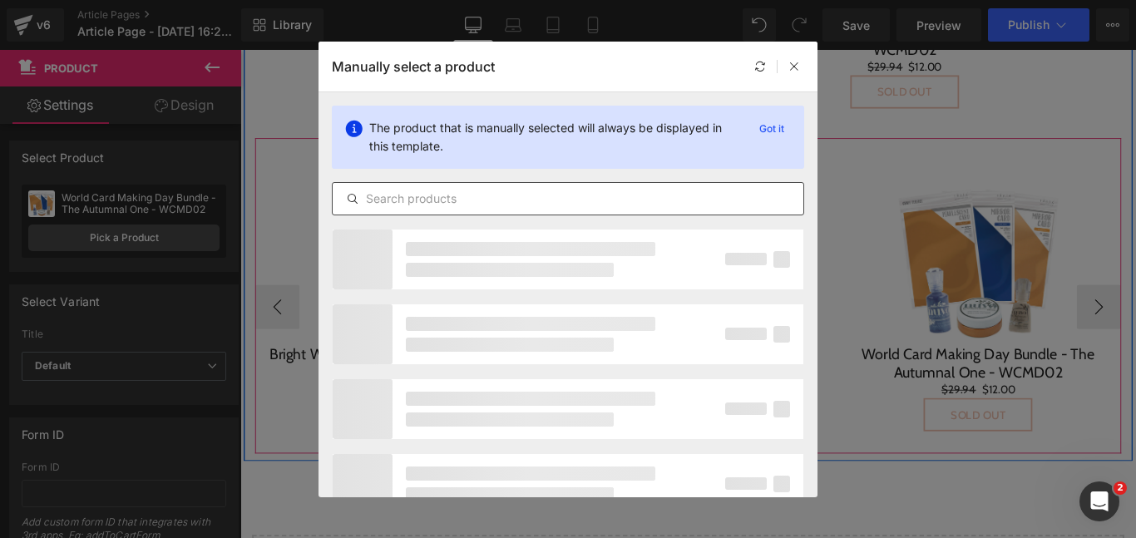
click at [519, 192] on input "text" at bounding box center [568, 199] width 471 height 20
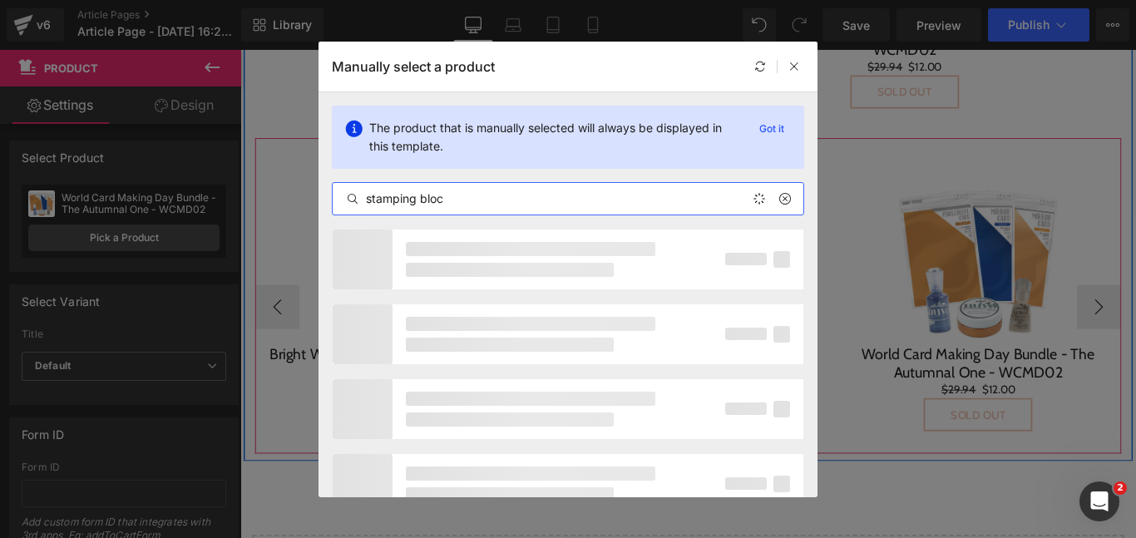
type input "stamping block"
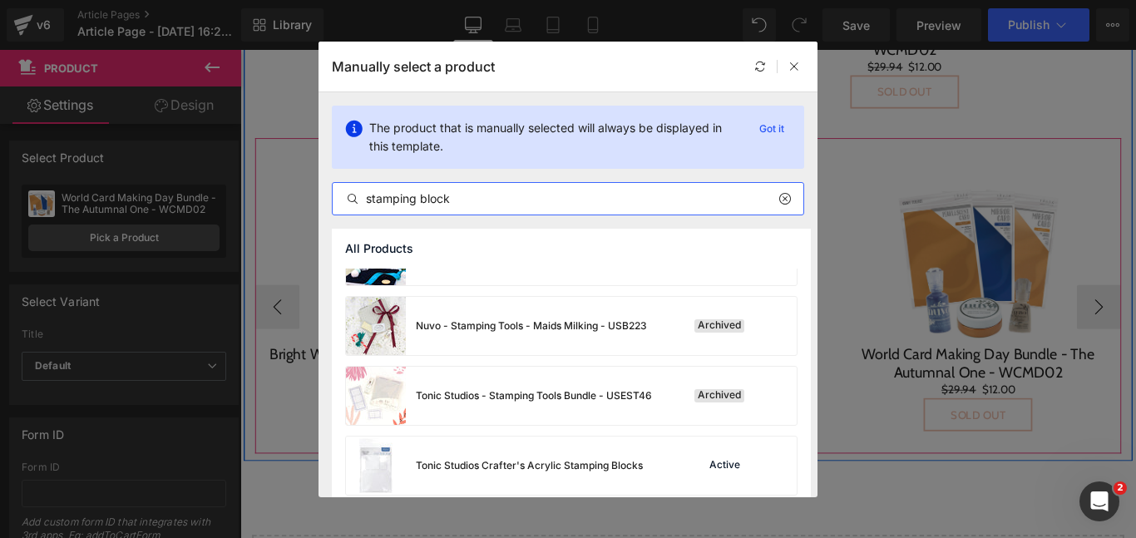
scroll to position [473, 0]
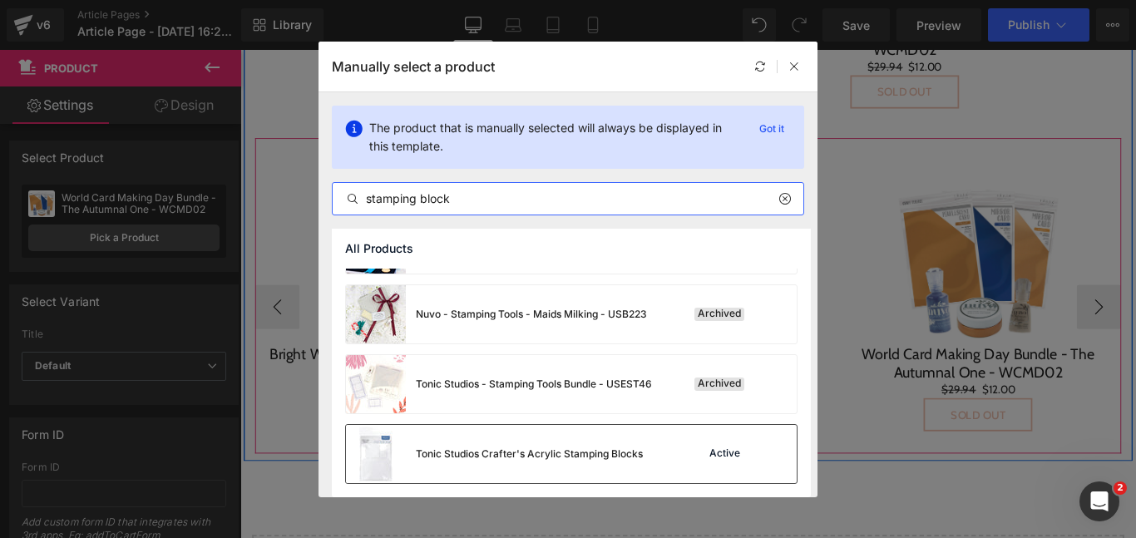
click at [507, 454] on div "Tonic Studios Crafter's Acrylic Stamping Blocks" at bounding box center [529, 454] width 227 height 15
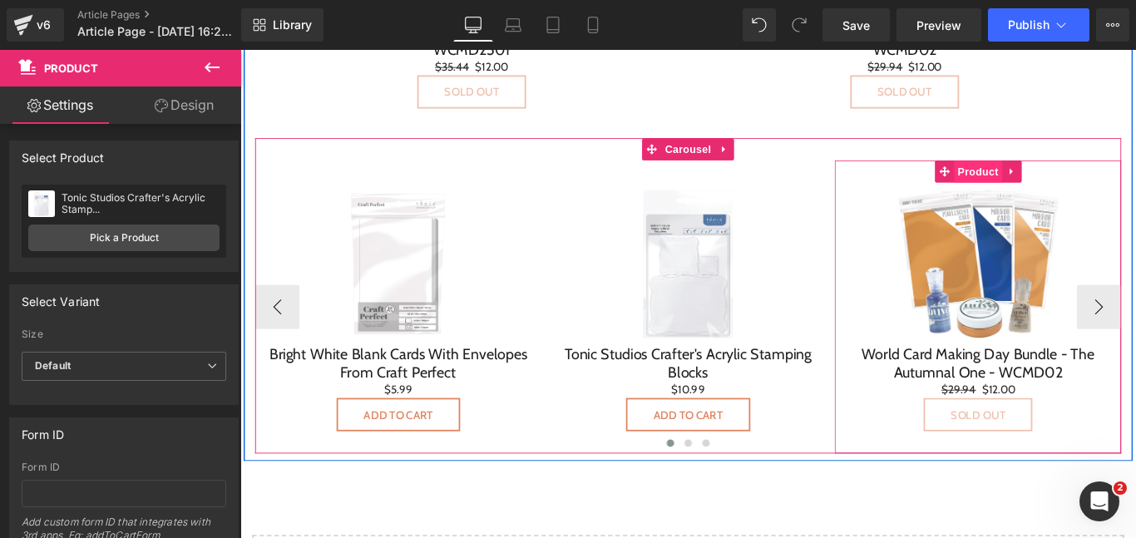
click at [1059, 184] on span "Product" at bounding box center [1069, 186] width 54 height 25
click at [1064, 190] on span "Product" at bounding box center [1069, 186] width 54 height 25
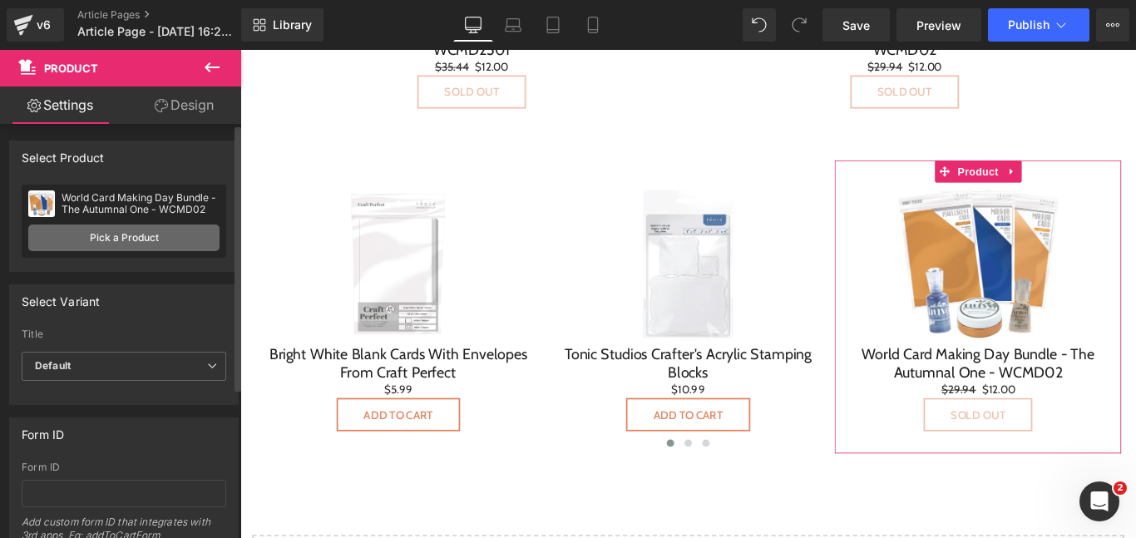
click at [169, 244] on link "Pick a Product" at bounding box center [123, 238] width 191 height 27
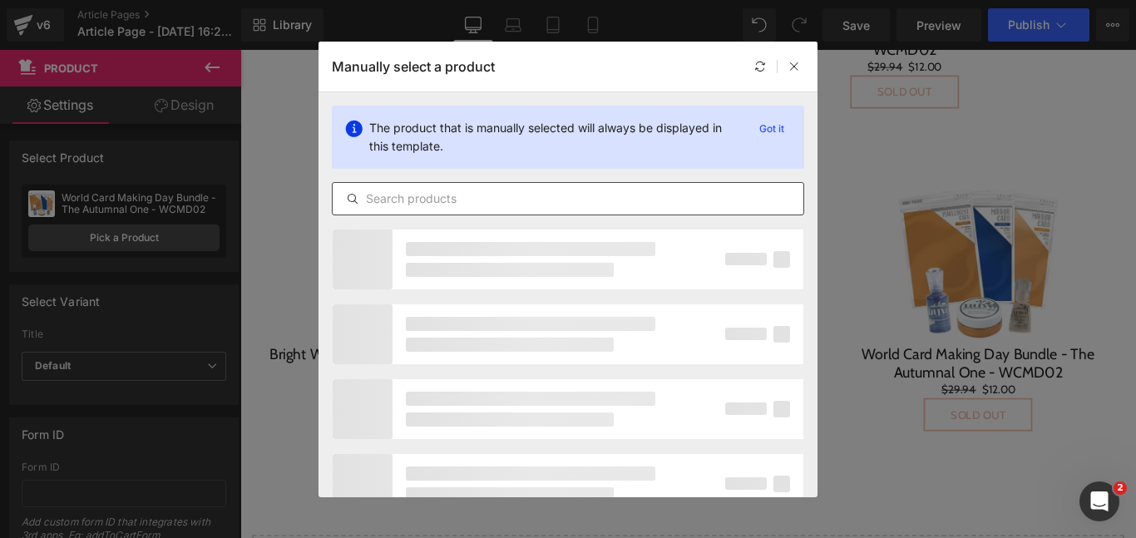
click at [470, 194] on input "text" at bounding box center [568, 199] width 471 height 20
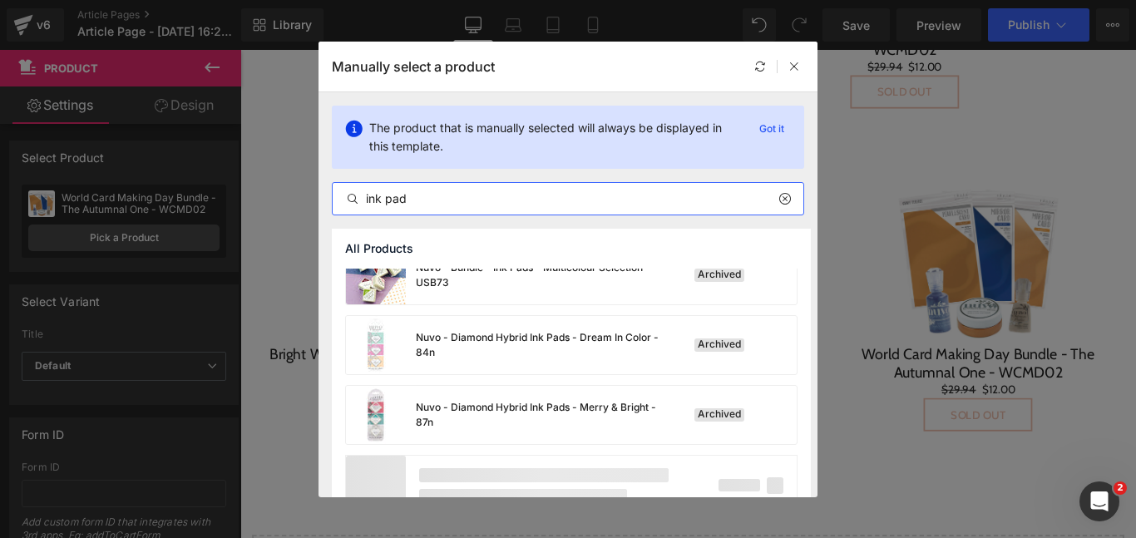
scroll to position [1384, 0]
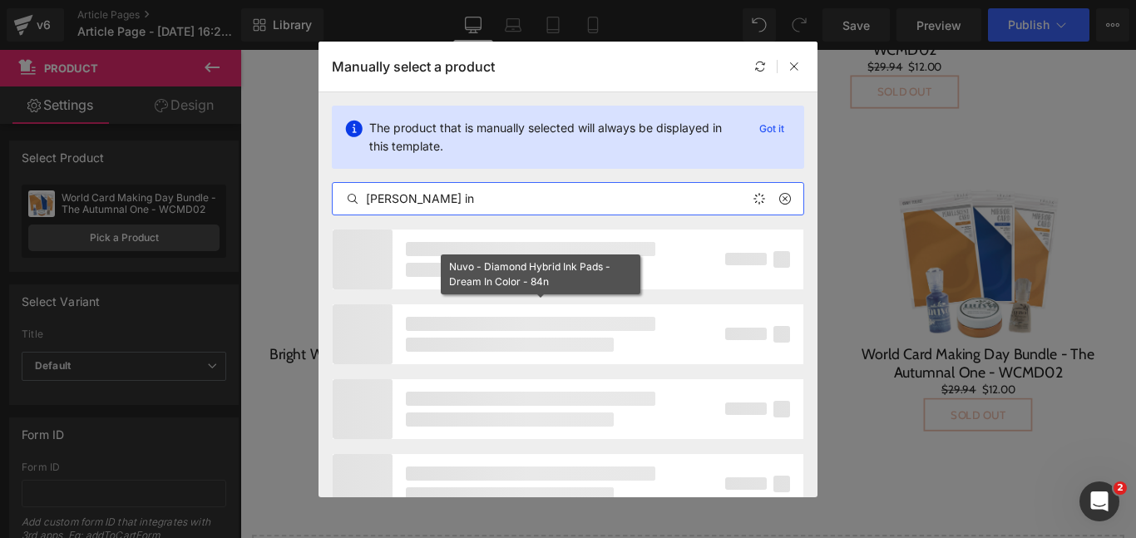
type input "[PERSON_NAME] ink"
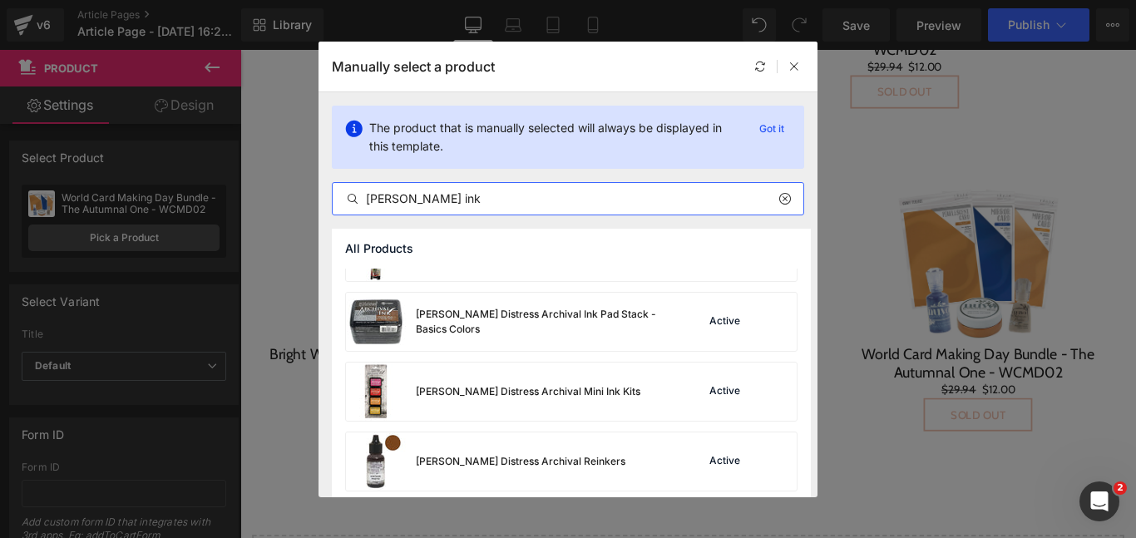
scroll to position [2006, 0]
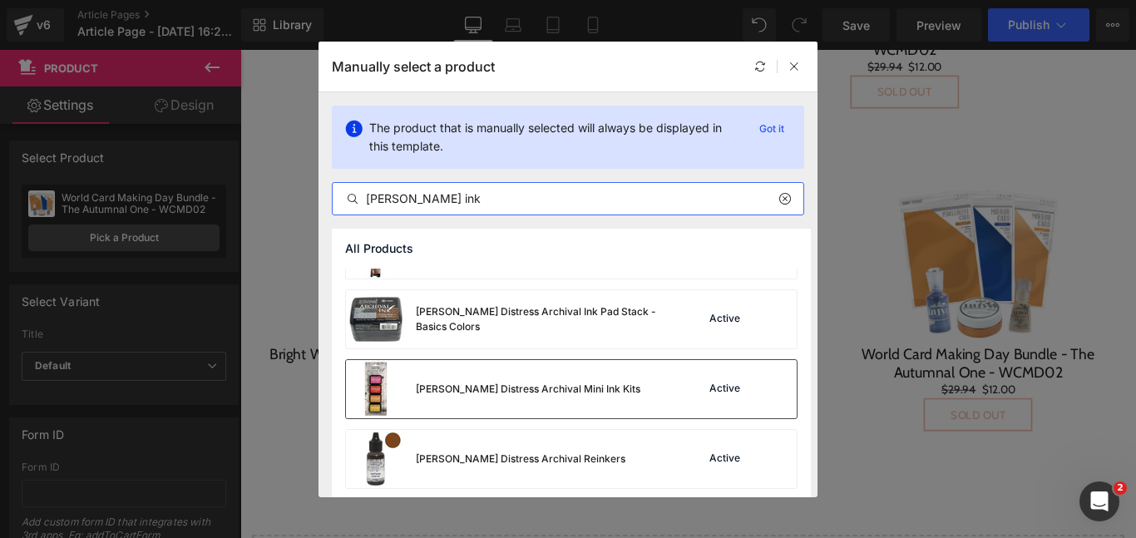
click at [482, 378] on div "[PERSON_NAME] Distress Archival Mini Ink Kits" at bounding box center [493, 389] width 295 height 58
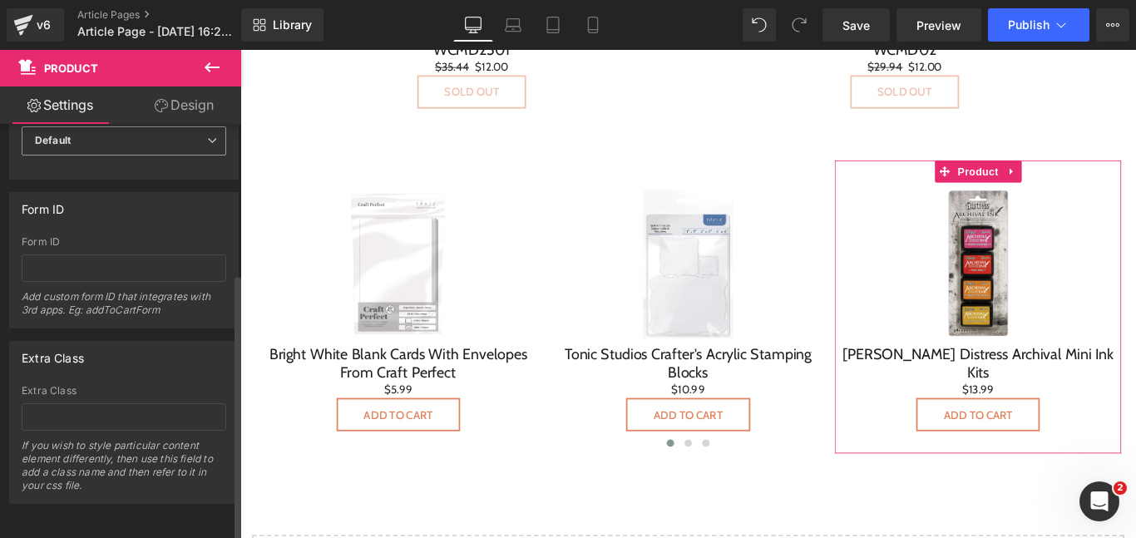
scroll to position [225, 0]
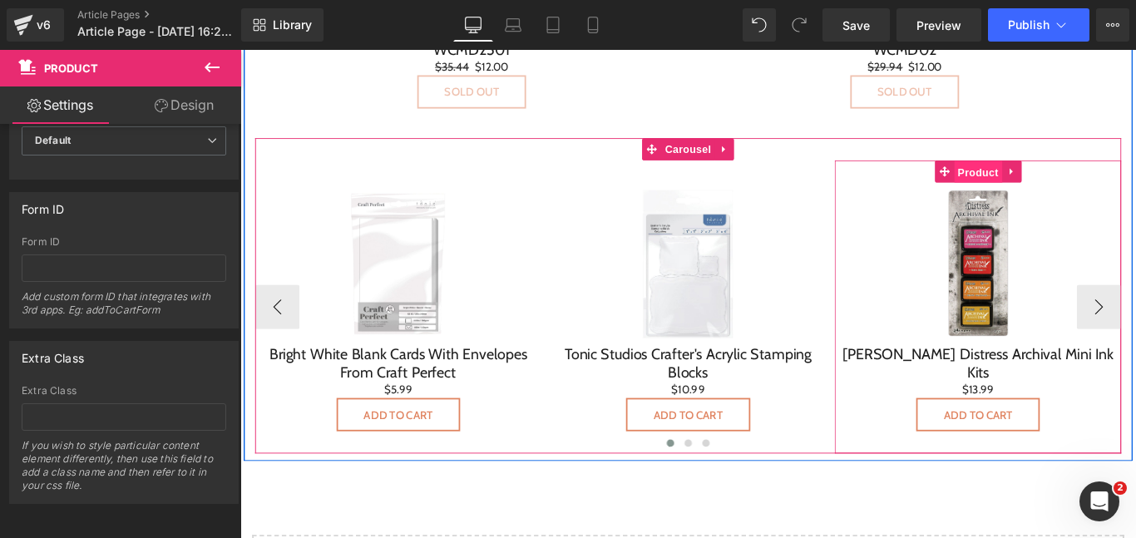
click at [1065, 187] on span "Product" at bounding box center [1069, 187] width 54 height 25
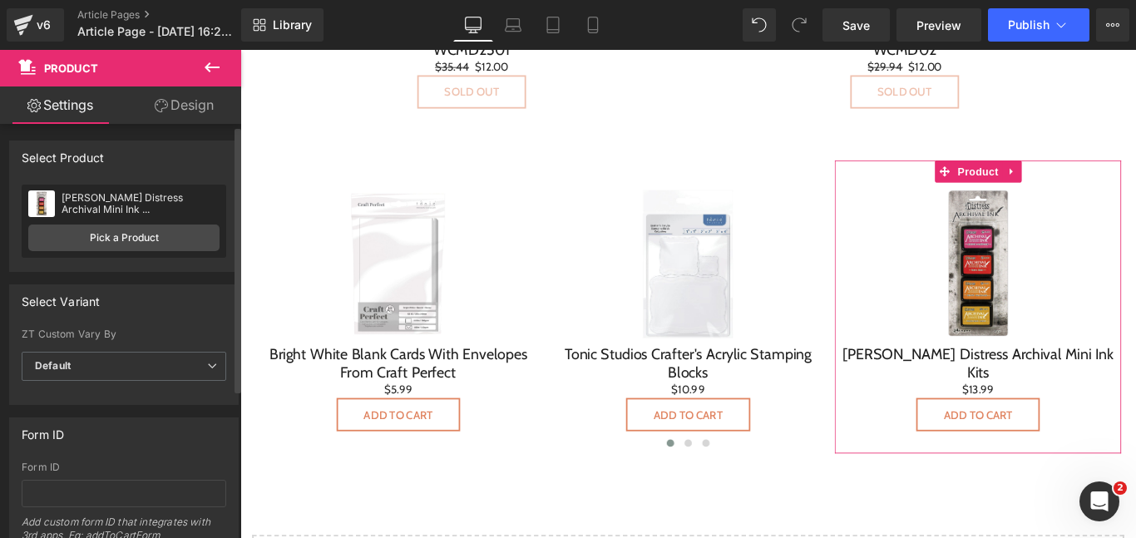
scroll to position [2, 0]
click at [88, 362] on span "Default" at bounding box center [124, 363] width 205 height 29
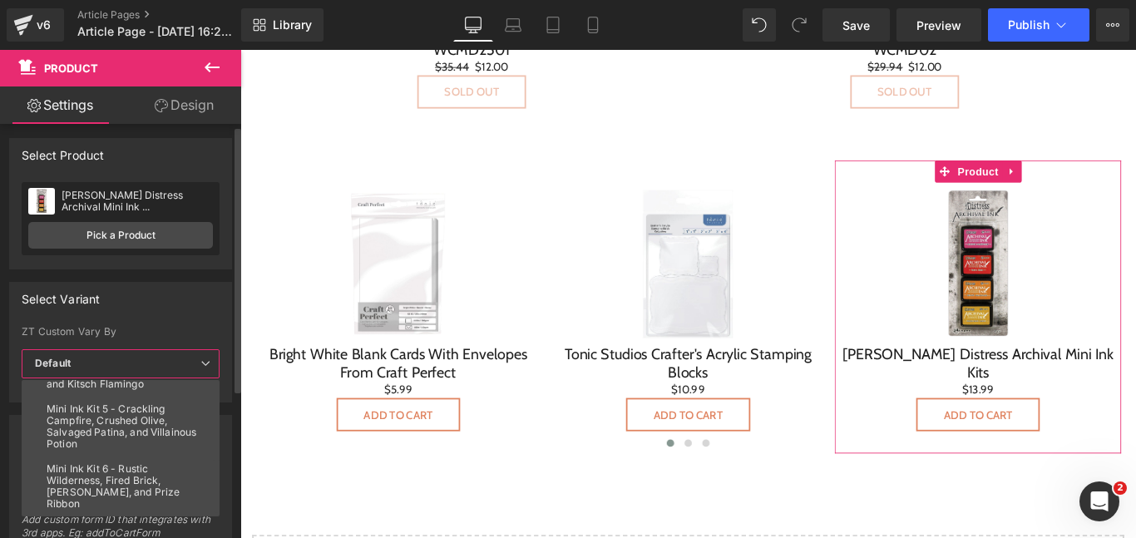
scroll to position [200, 0]
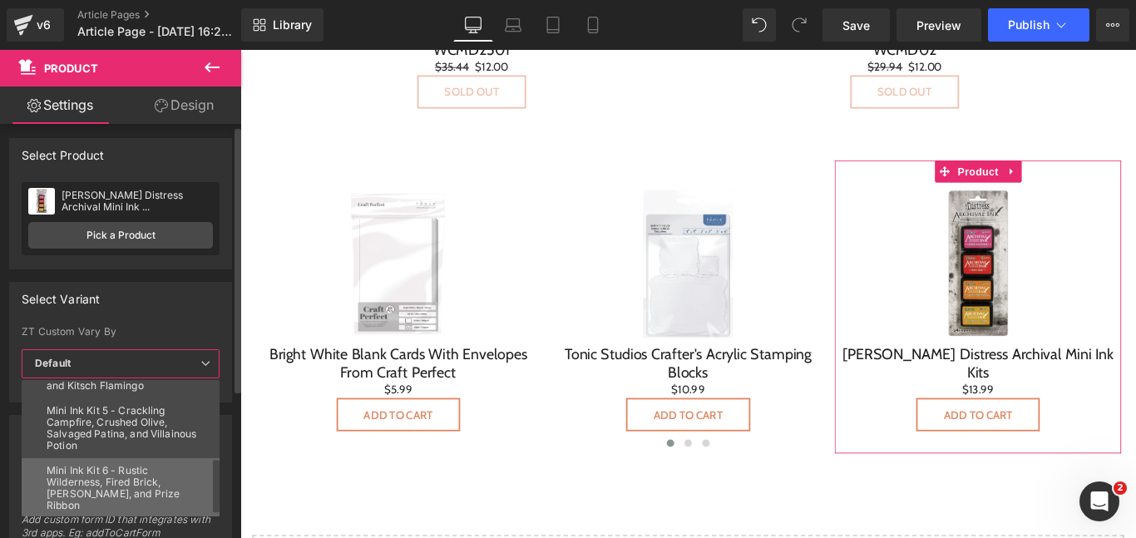
click at [182, 488] on div "Mini Ink Kit 6 - Rustic Wilderness, Fired Brick, [PERSON_NAME], and Prize Ribbon" at bounding box center [125, 488] width 156 height 47
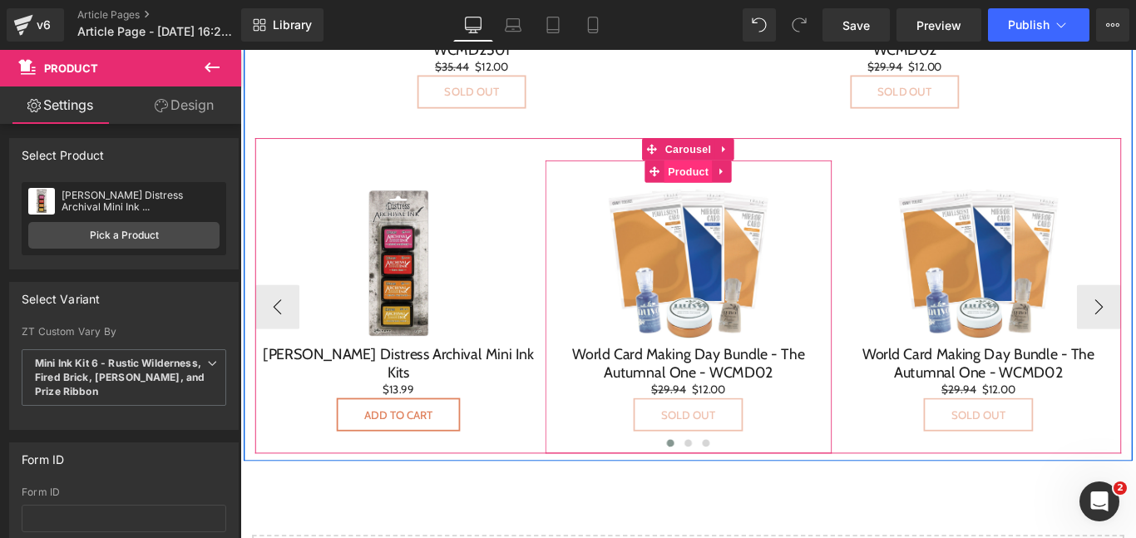
click at [745, 190] on span "Product" at bounding box center [744, 186] width 54 height 25
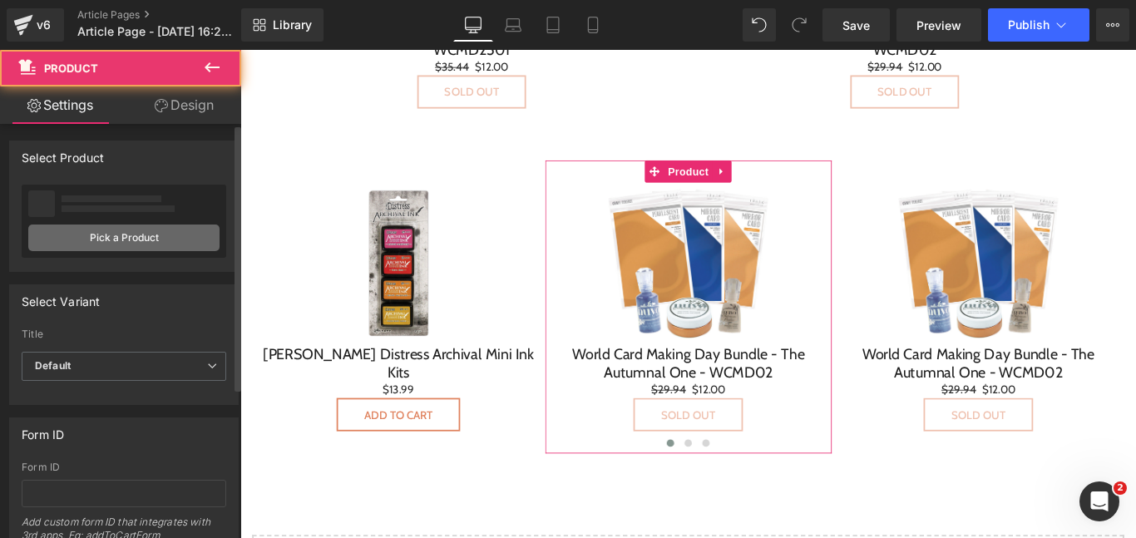
click at [135, 245] on link "Pick a Product" at bounding box center [123, 238] width 191 height 27
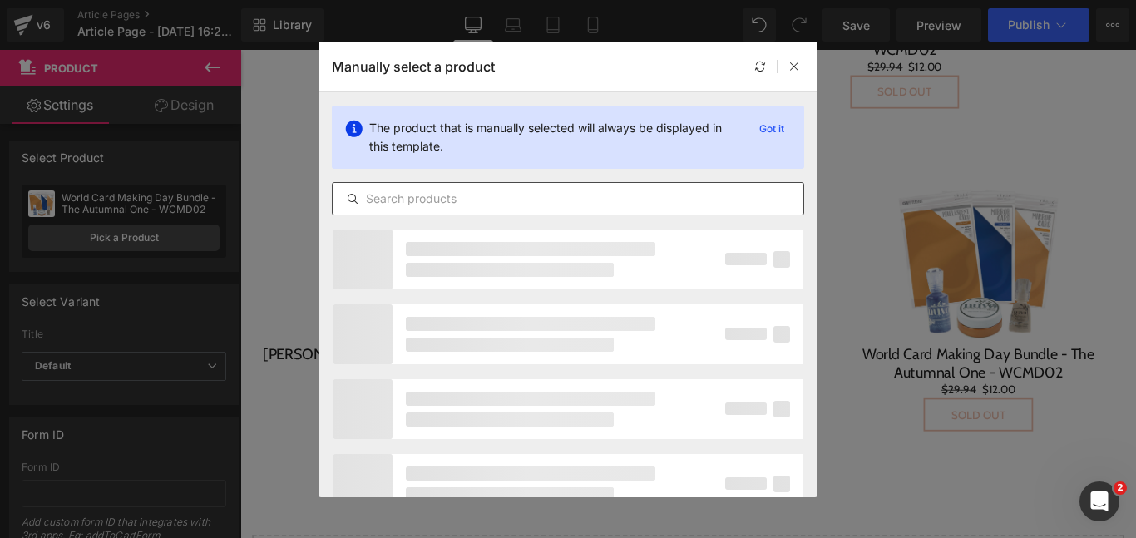
click at [499, 192] on input "text" at bounding box center [568, 199] width 471 height 20
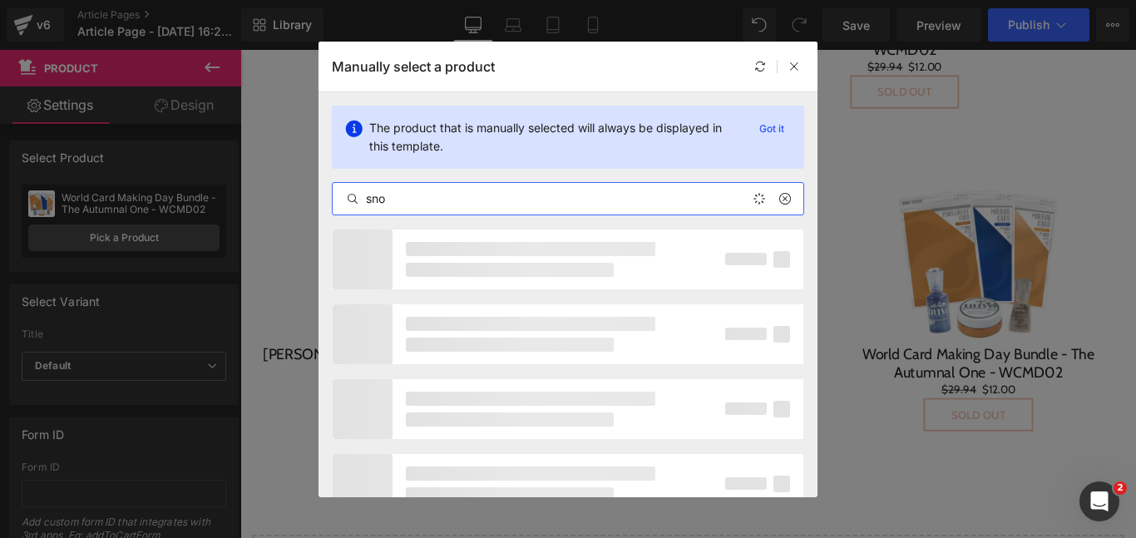
type input "snow"
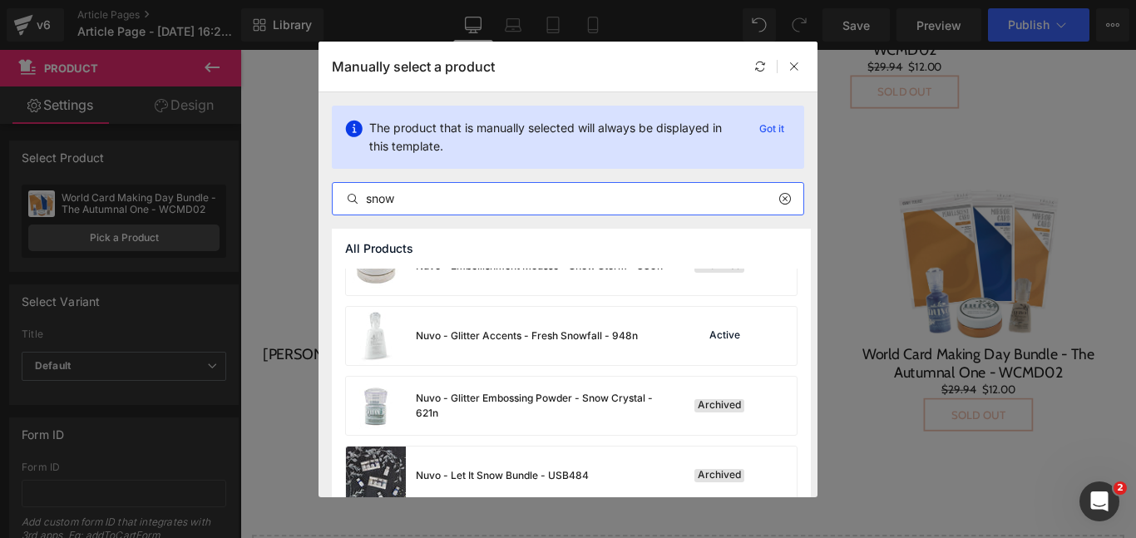
scroll to position [868, 0]
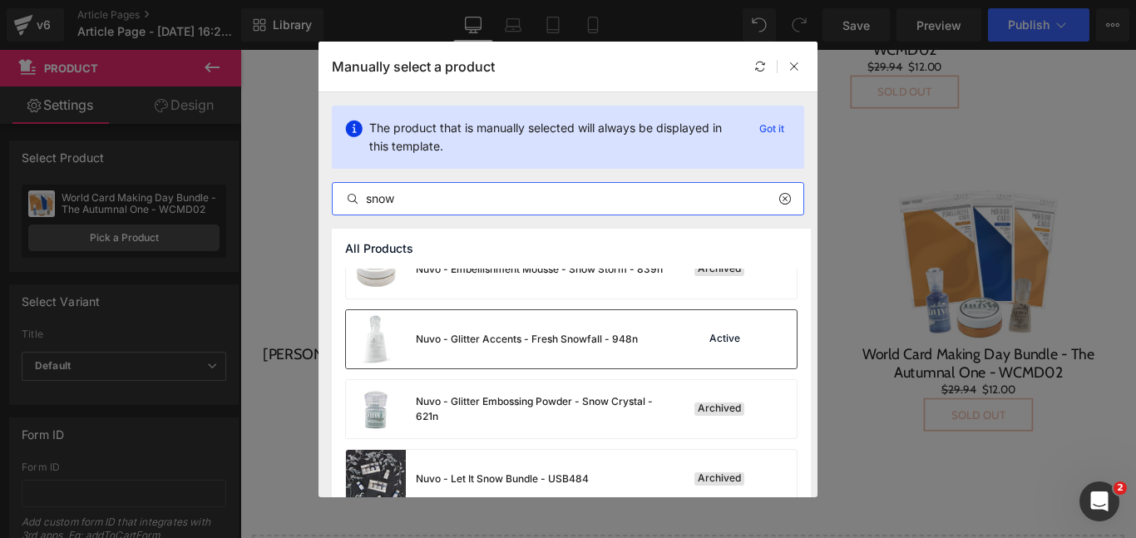
click at [512, 324] on div "Nuvo - Glitter Accents - Fresh Snowfall - 948n" at bounding box center [492, 339] width 292 height 58
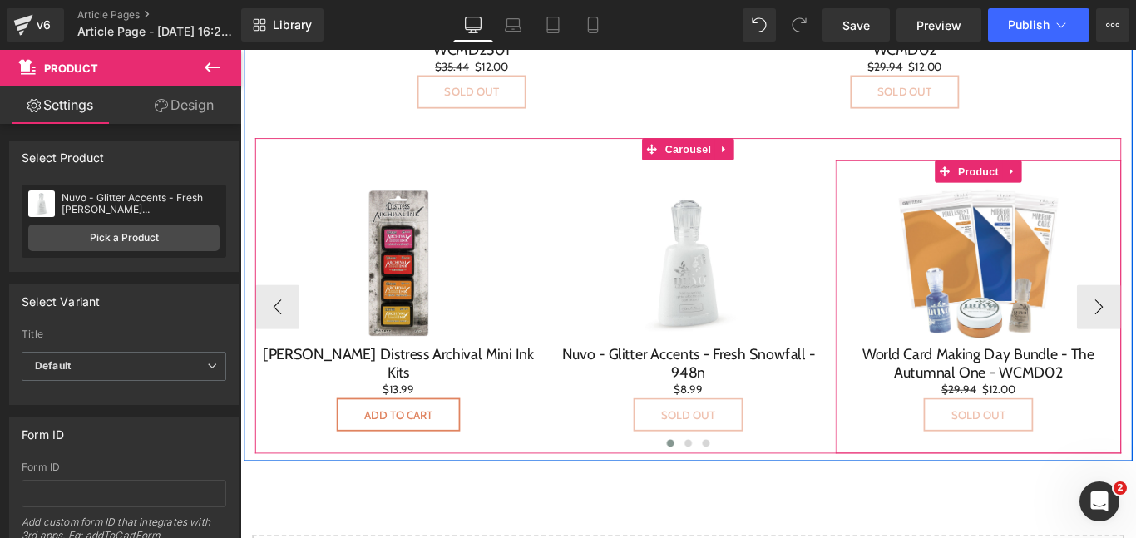
click at [1073, 197] on span "Product" at bounding box center [1069, 186] width 54 height 25
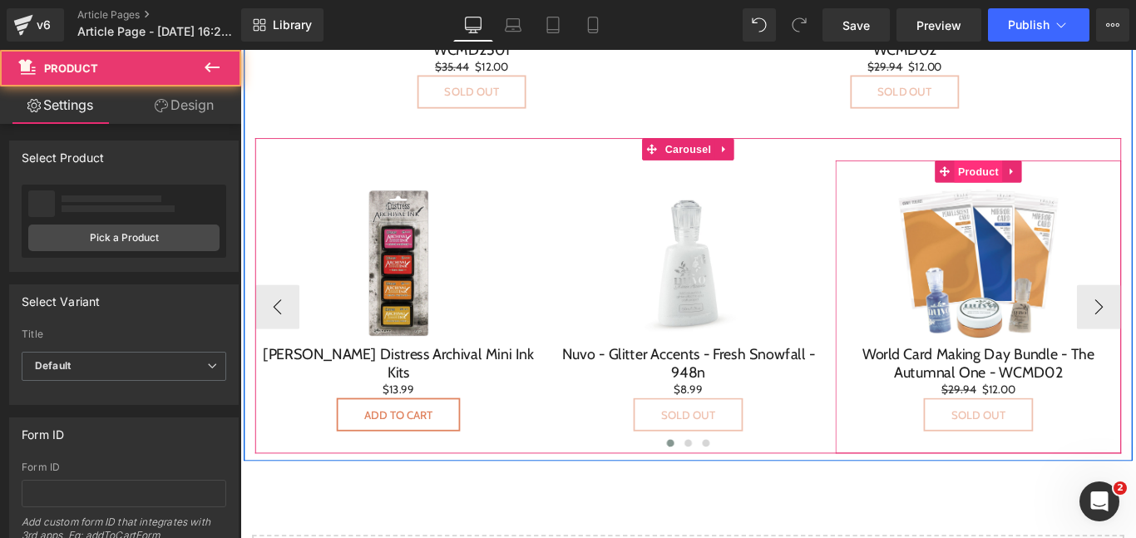
click at [1064, 191] on div "Sale Off (P) Image World Card Making Day Bundle - The Autumnal One - WCMD02 (P)…" at bounding box center [1070, 338] width 322 height 329
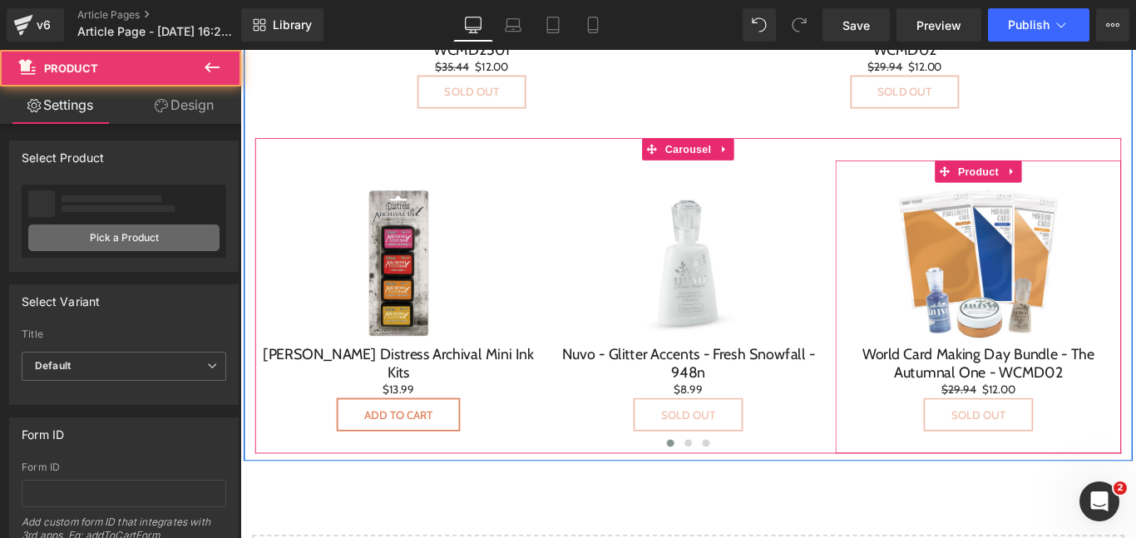
click at [189, 246] on link "Pick a Product" at bounding box center [123, 238] width 191 height 27
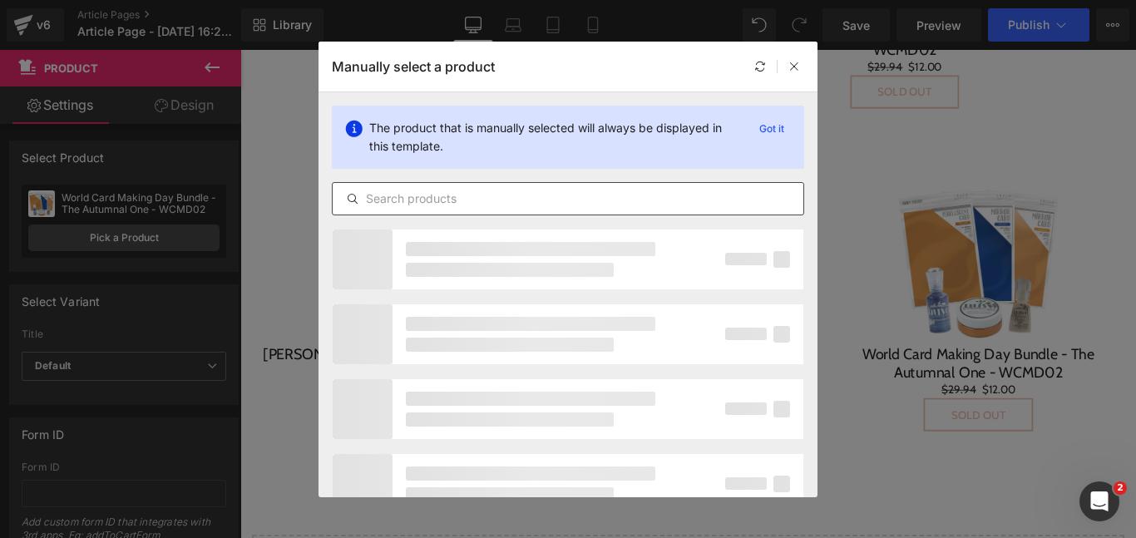
click at [485, 189] on input "text" at bounding box center [568, 199] width 471 height 20
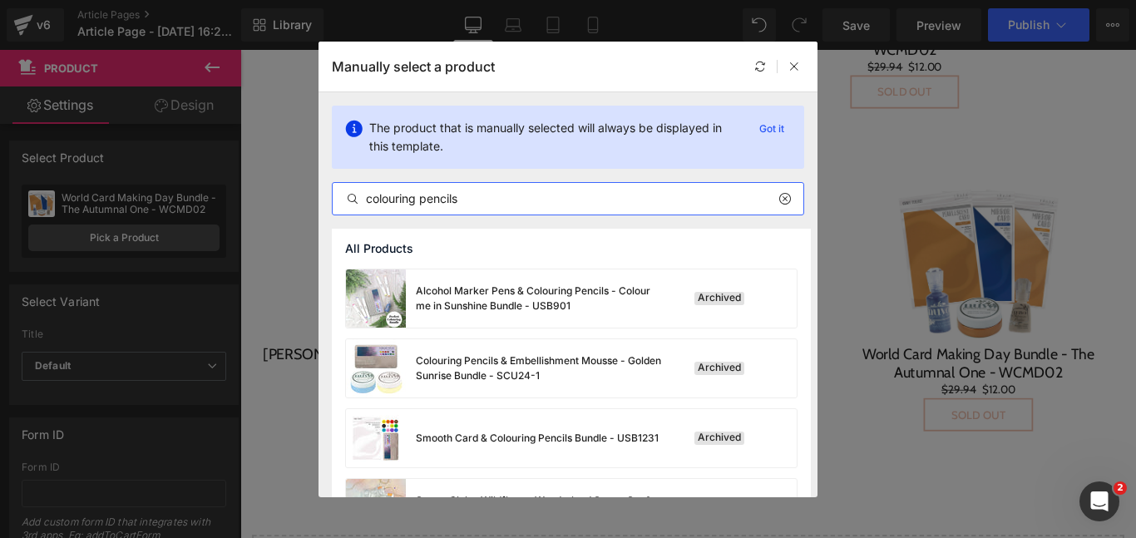
click at [399, 203] on input "colouring pencils" at bounding box center [568, 199] width 471 height 20
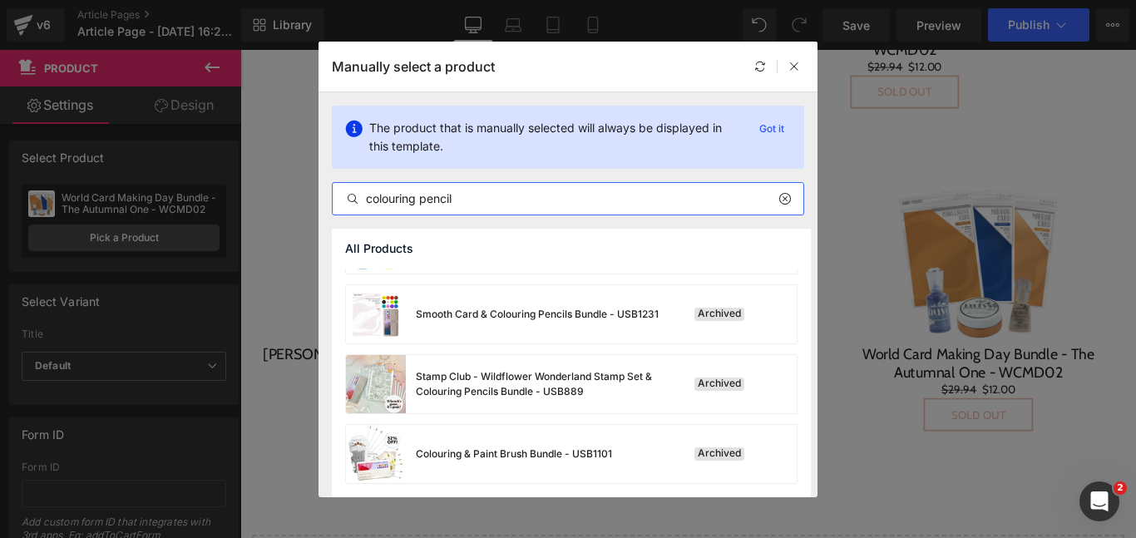
scroll to position [0, 0]
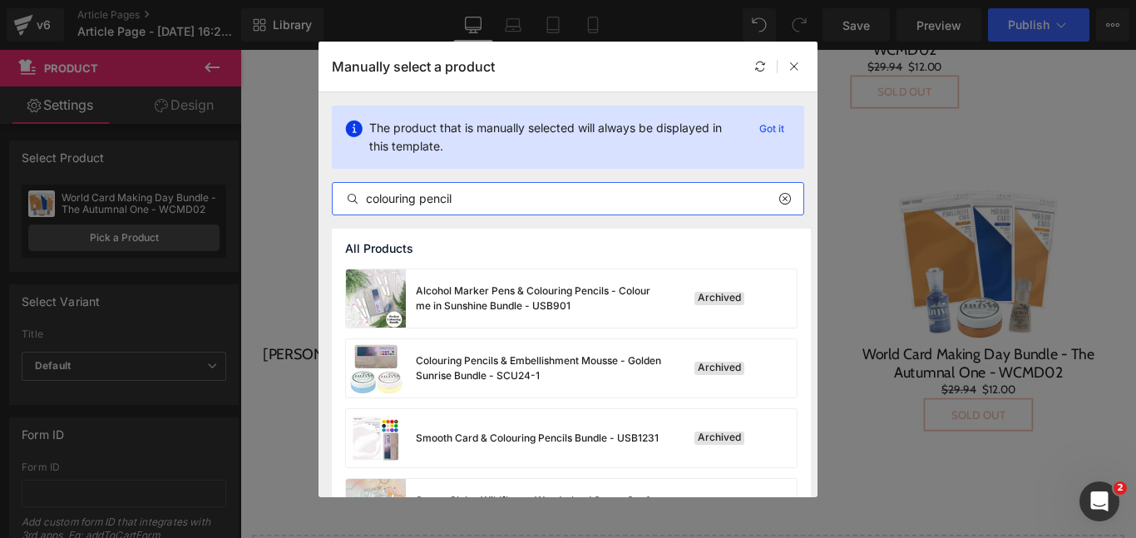
click at [540, 199] on input "colouring pencil" at bounding box center [568, 199] width 471 height 20
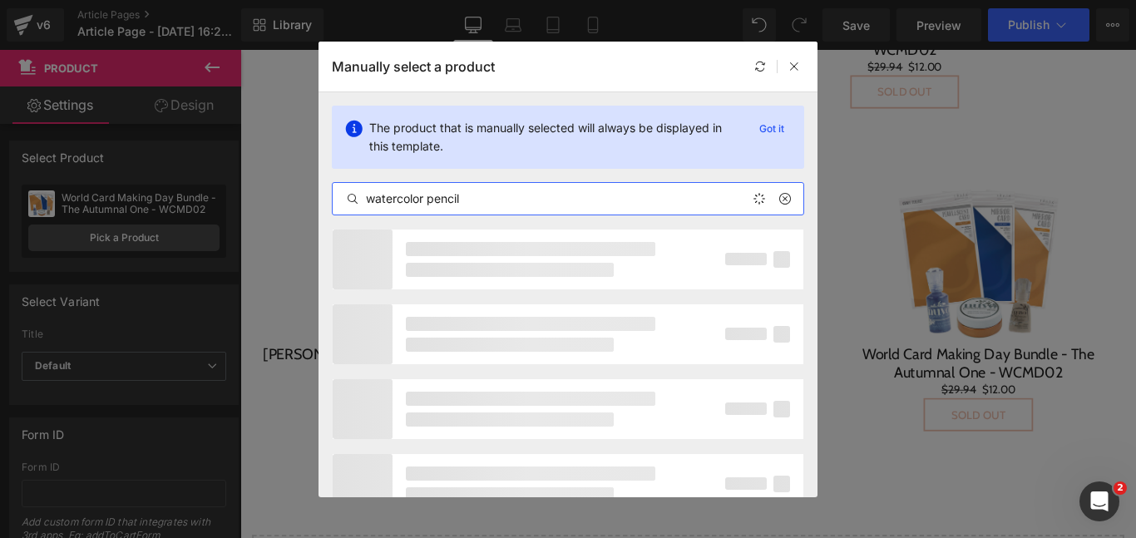
type input "watercolor pencils"
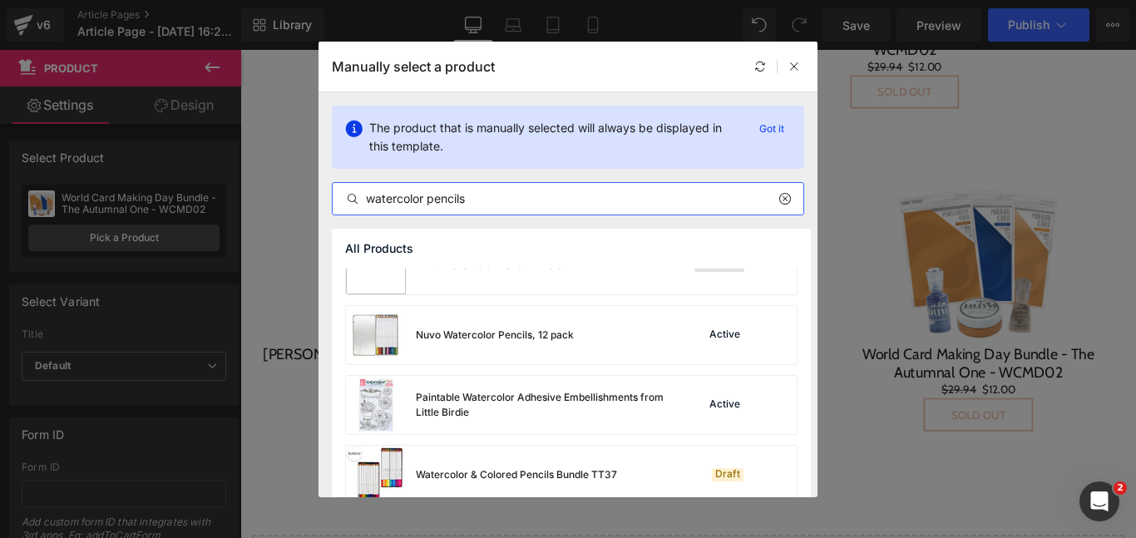
scroll to position [812, 0]
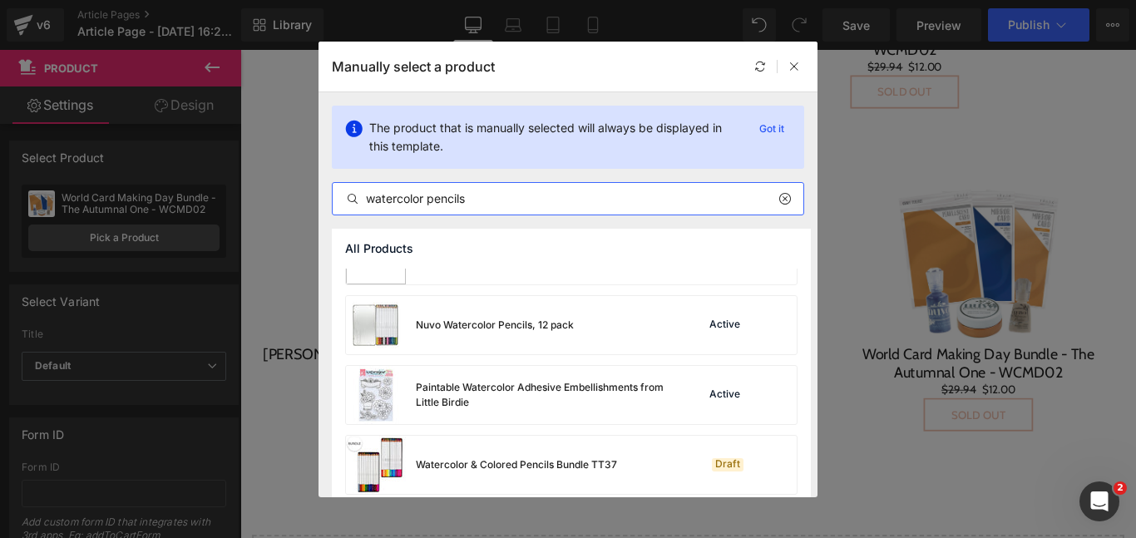
click at [534, 322] on div "Nuvo Watercolor Pencils, 12 pack" at bounding box center [495, 325] width 158 height 15
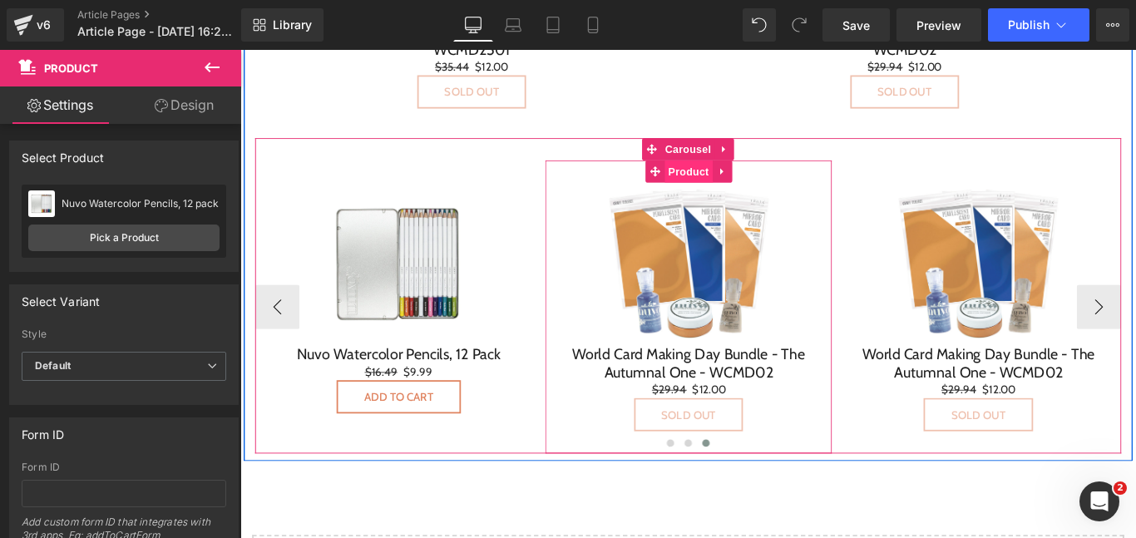
click at [738, 190] on span "Product" at bounding box center [744, 186] width 54 height 25
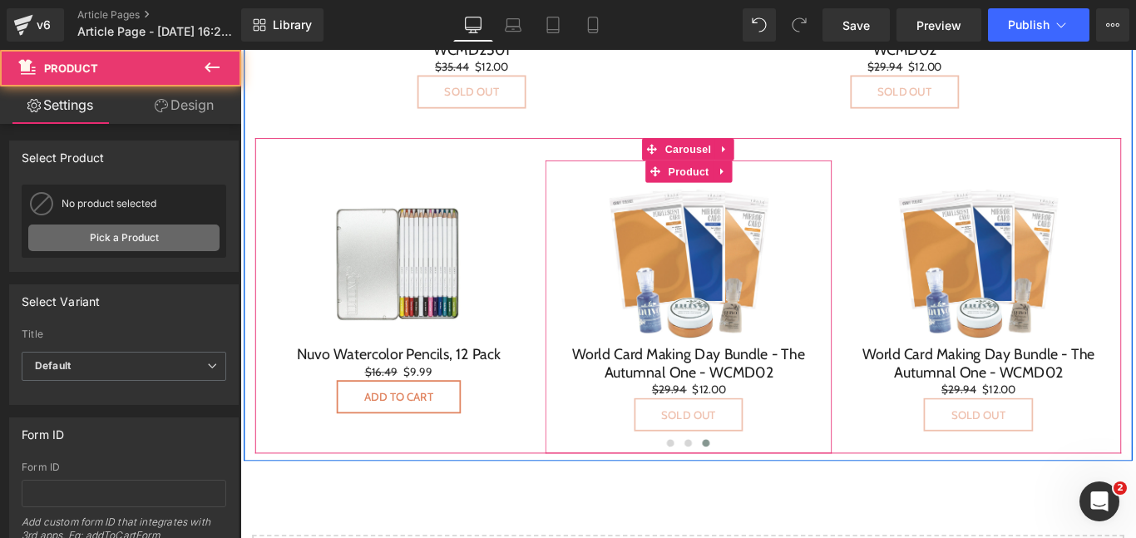
click at [162, 245] on link "Pick a Product" at bounding box center [123, 238] width 191 height 27
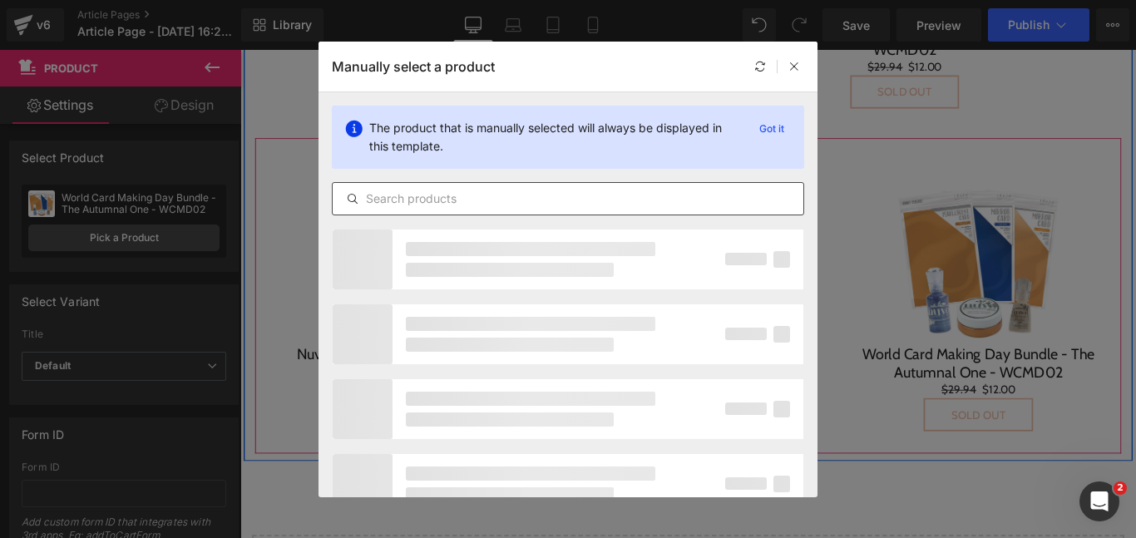
click at [404, 208] on input "text" at bounding box center [568, 199] width 471 height 20
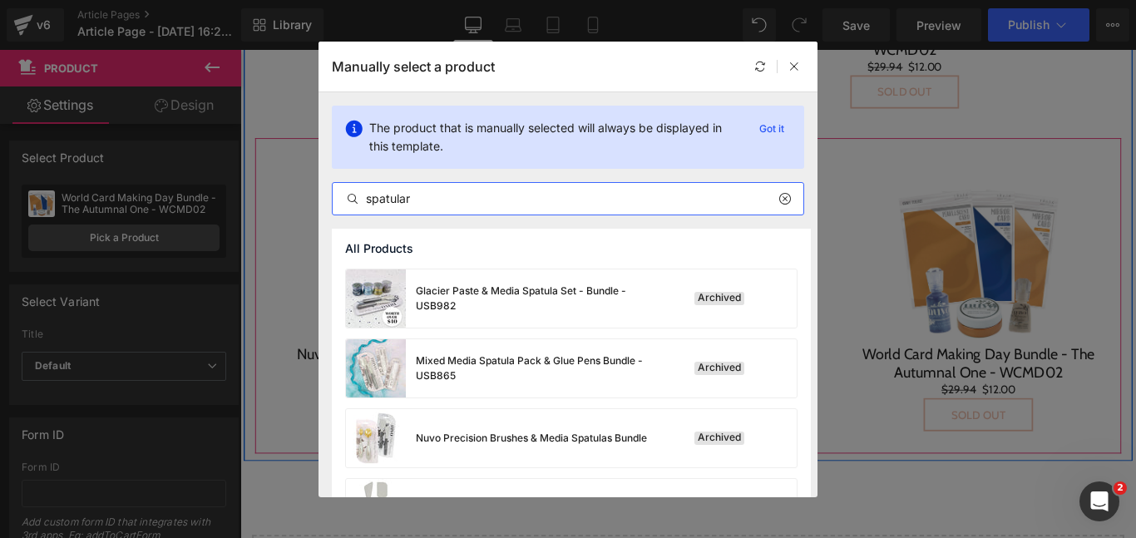
type input "spatula"
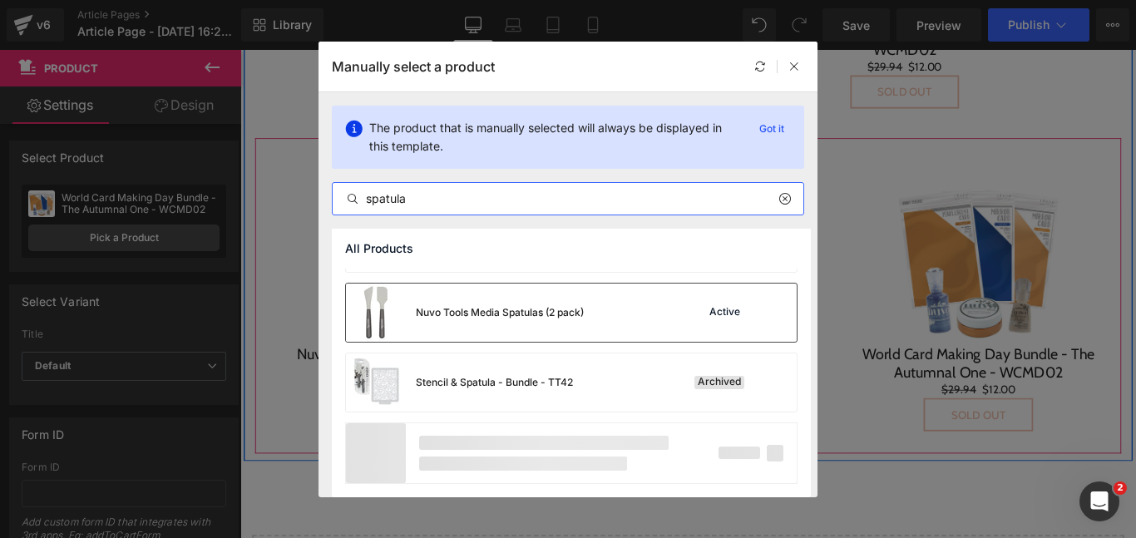
scroll to position [124, 0]
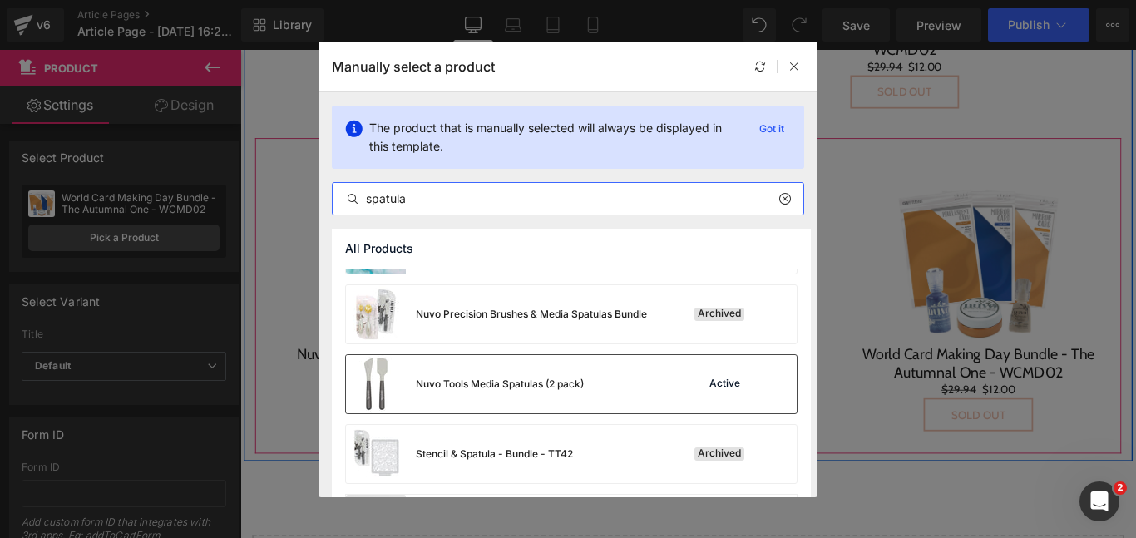
click at [542, 335] on div "Nuvo Precision Brushes & Media Spatulas Bundle" at bounding box center [496, 314] width 301 height 58
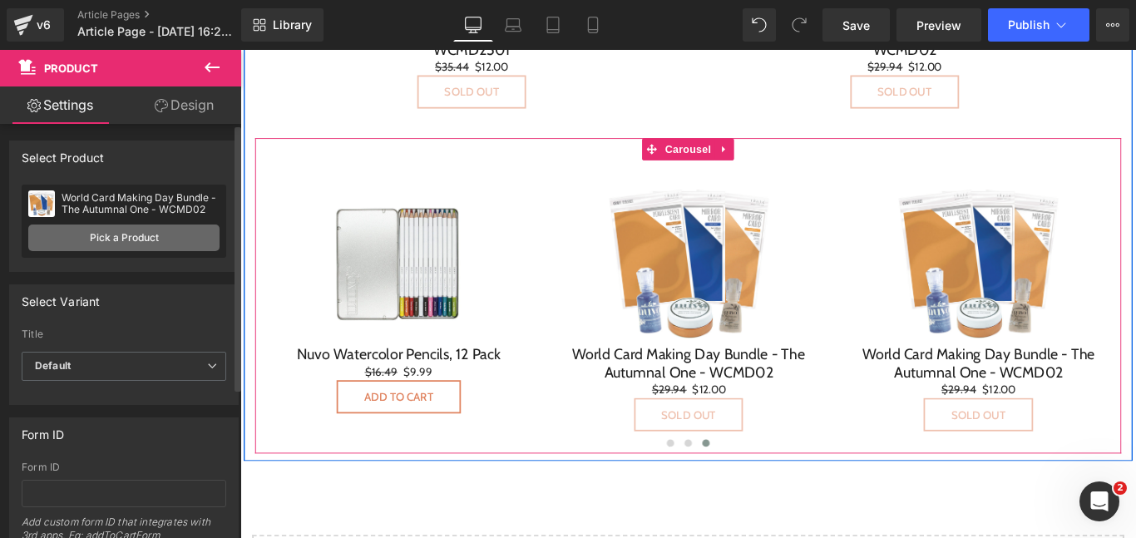
click at [135, 235] on link "Pick a Product" at bounding box center [123, 238] width 191 height 27
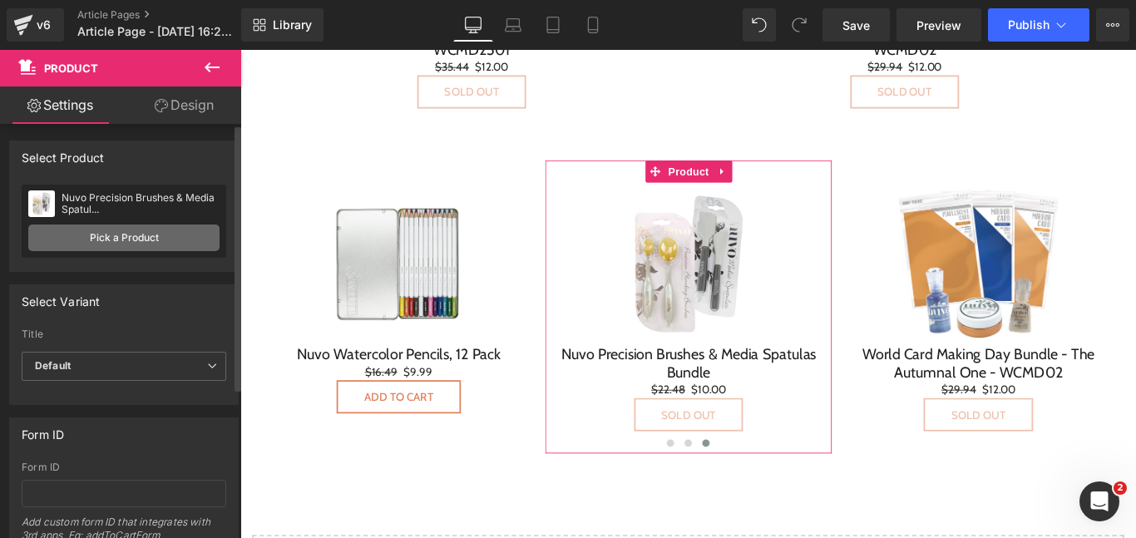
click at [135, 235] on link "Pick a Product" at bounding box center [123, 238] width 191 height 27
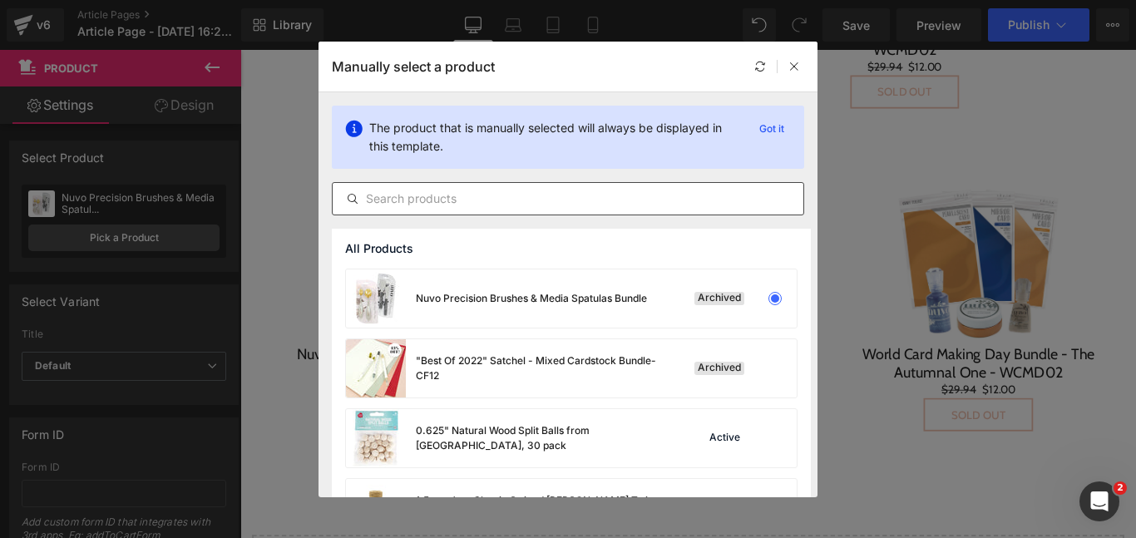
click at [463, 189] on input "text" at bounding box center [568, 199] width 471 height 20
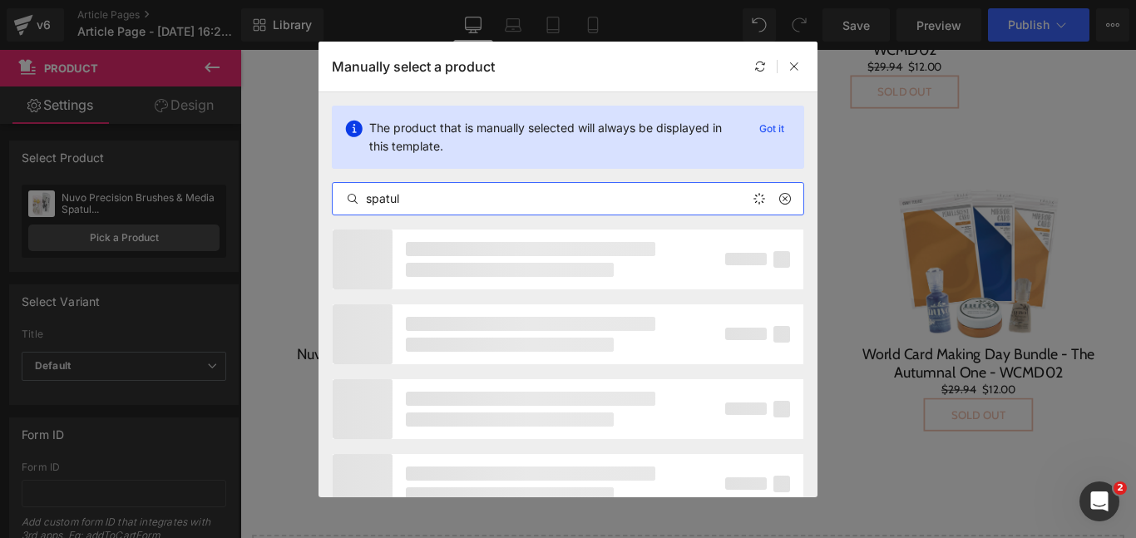
type input "spatula"
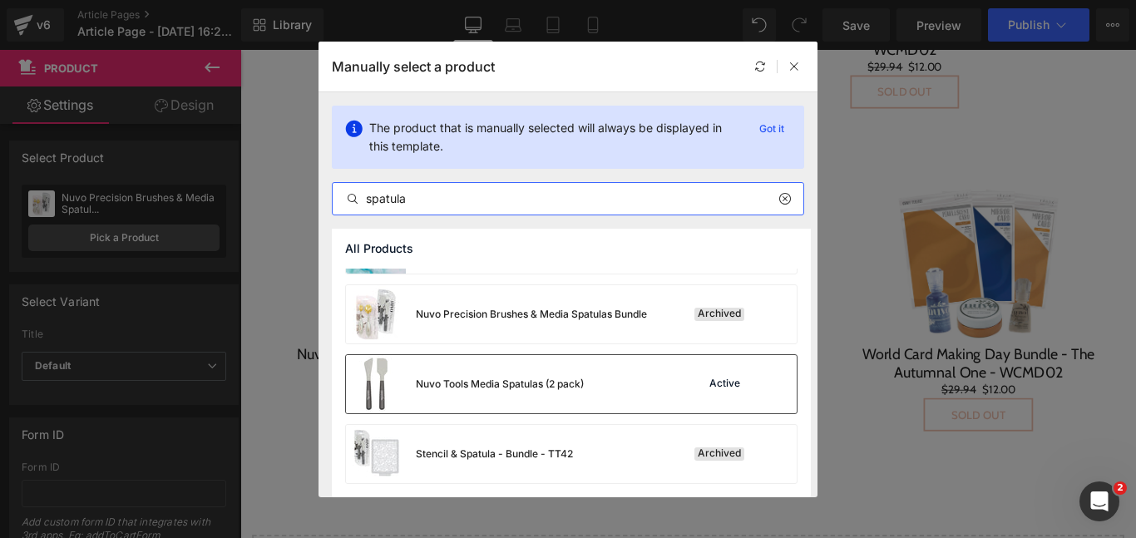
click at [578, 372] on div "Nuvo Tools Media Spatulas (2 pack)" at bounding box center [465, 384] width 238 height 58
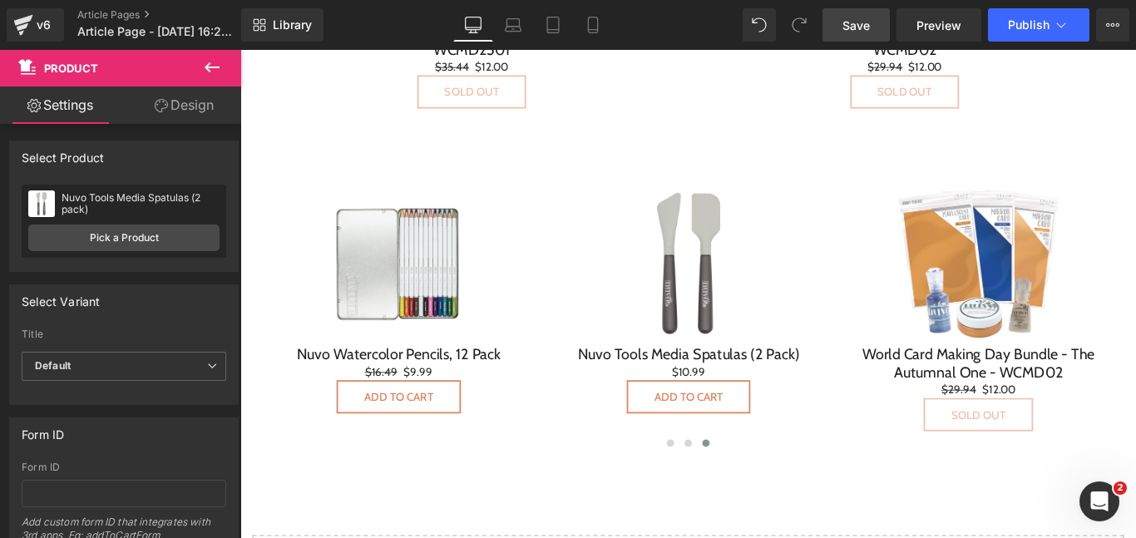
click at [864, 17] on span "Save" at bounding box center [856, 25] width 27 height 17
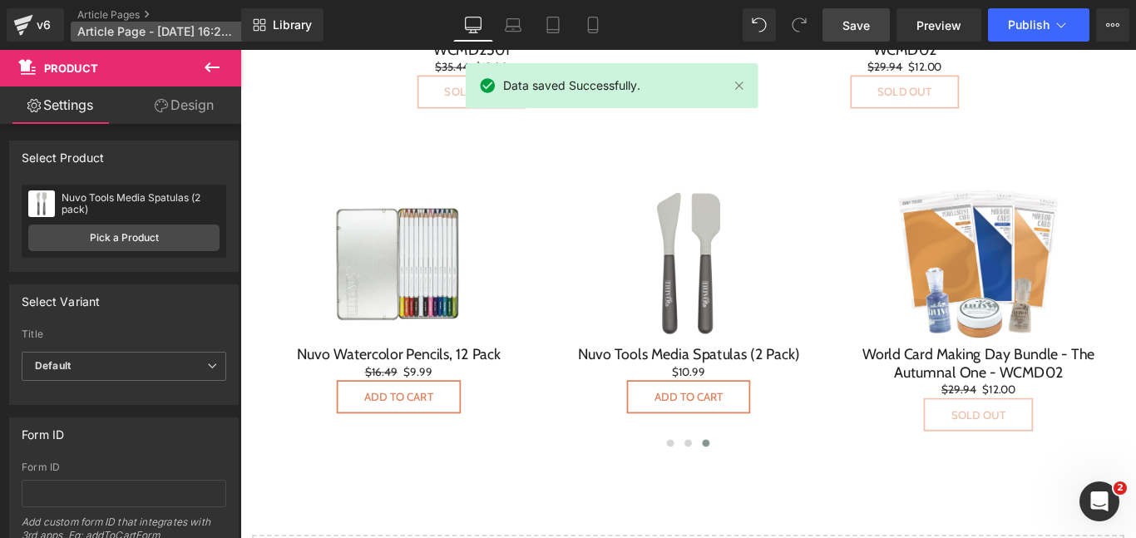
scroll to position [0, 0]
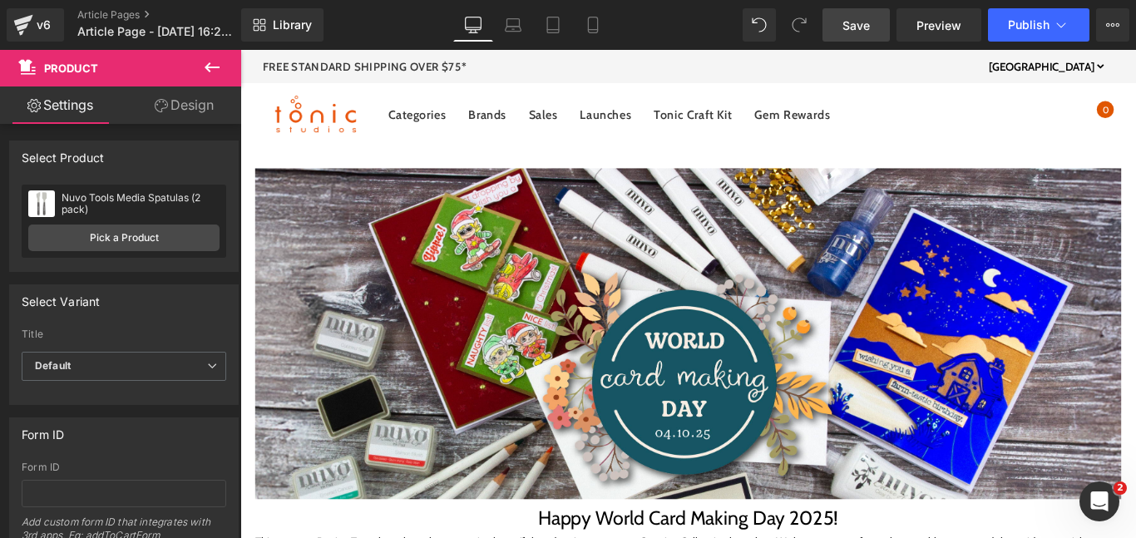
click at [197, 33] on span "Article Page - [DATE] 16:26:15" at bounding box center [157, 31] width 160 height 13
click at [148, 32] on span "Article Page - [DATE] 16:26:15" at bounding box center [157, 31] width 160 height 13
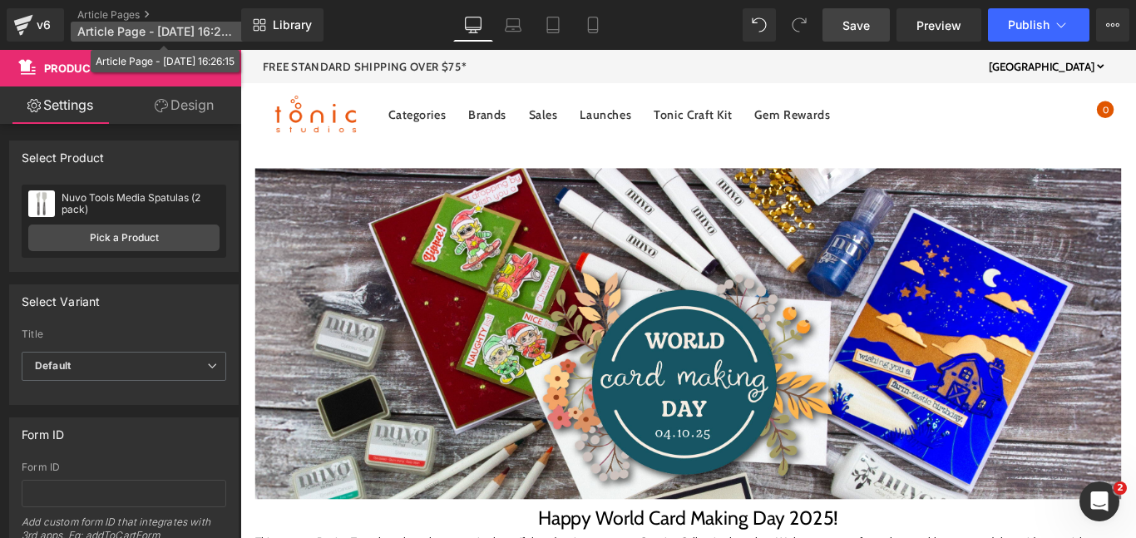
click at [153, 27] on span "Article Page - [DATE] 16:26:15" at bounding box center [157, 31] width 160 height 13
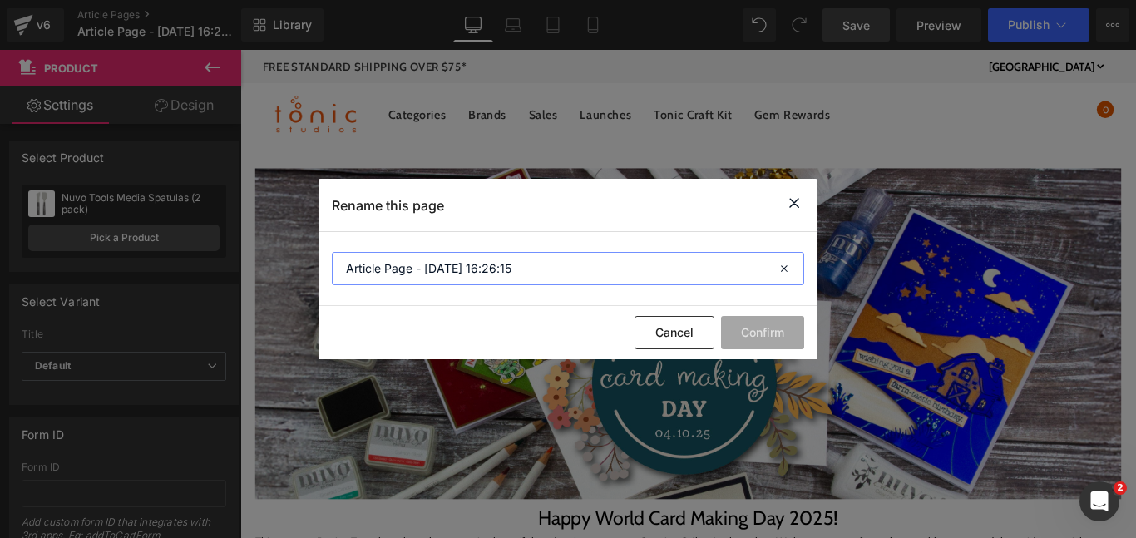
click at [537, 280] on input "Article Page - [DATE] 16:26:15" at bounding box center [568, 268] width 473 height 33
paste input "World Card Making Day 202"
type input "World Card Making Day 2025"
click at [740, 318] on button "Confirm" at bounding box center [762, 332] width 83 height 33
